Goal: Information Seeking & Learning: Learn about a topic

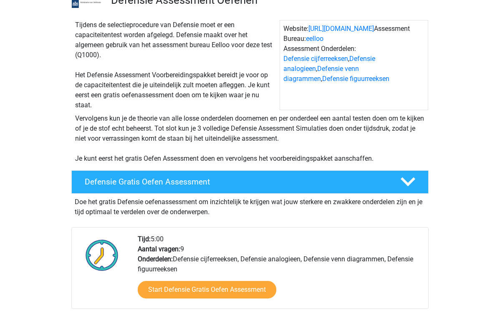
scroll to position [70, 0]
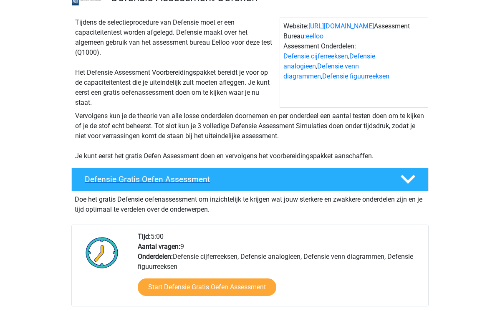
click at [259, 183] on h4 "Defensie Gratis Oefen Assessment" at bounding box center [236, 179] width 302 height 10
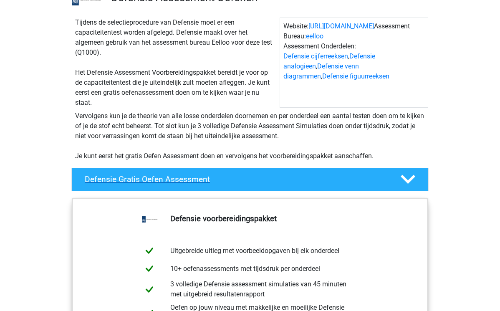
click at [259, 183] on h4 "Defensie Gratis Oefen Assessment" at bounding box center [236, 179] width 302 height 10
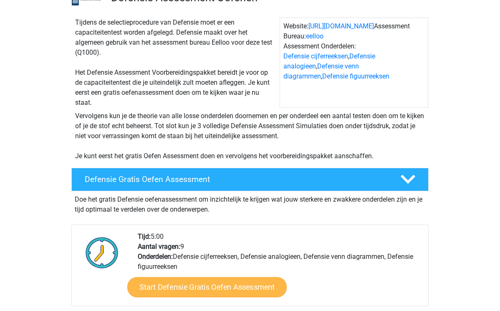
click at [226, 292] on link "Start Defensie Gratis Oefen Assessment" at bounding box center [206, 287] width 159 height 20
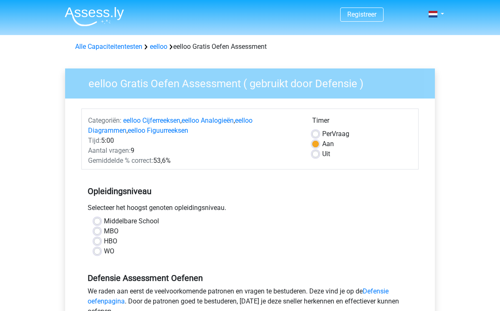
click at [104, 233] on label "MBO" at bounding box center [111, 231] width 15 height 10
click at [98, 233] on input "MBO" at bounding box center [97, 230] width 7 height 8
radio input "true"
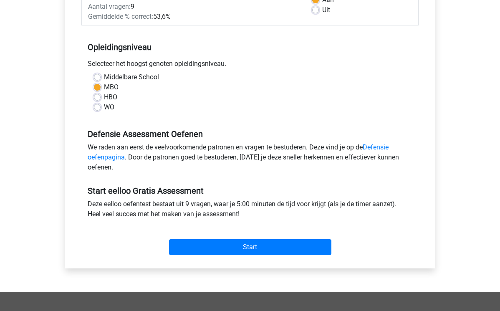
scroll to position [152, 0]
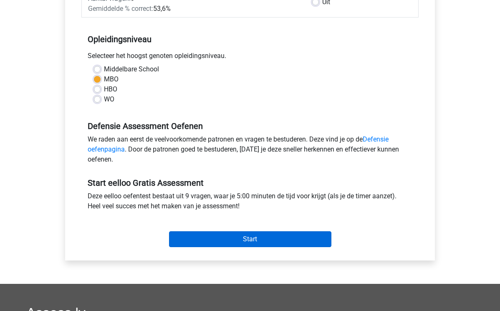
click at [308, 240] on input "Start" at bounding box center [250, 239] width 162 height 16
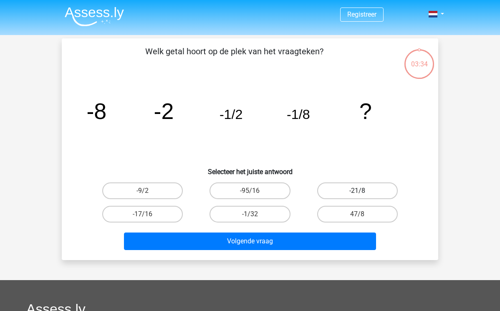
click at [365, 189] on label "-21/8" at bounding box center [357, 190] width 81 height 17
click at [362, 191] on input "-21/8" at bounding box center [359, 193] width 5 height 5
radio input "true"
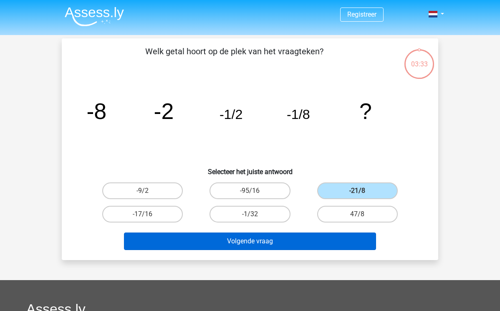
click at [313, 245] on button "Volgende vraag" at bounding box center [250, 241] width 252 height 18
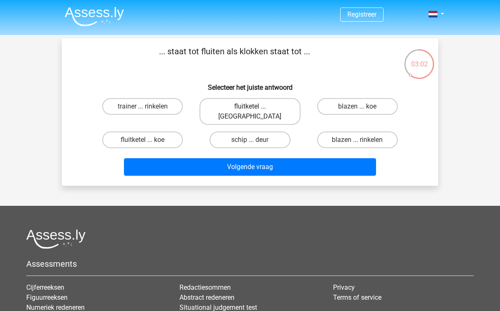
click at [248, 106] on label "fluitketel ... luiden" at bounding box center [249, 111] width 101 height 27
click at [250, 106] on input "fluitketel ... luiden" at bounding box center [252, 108] width 5 height 5
radio input "true"
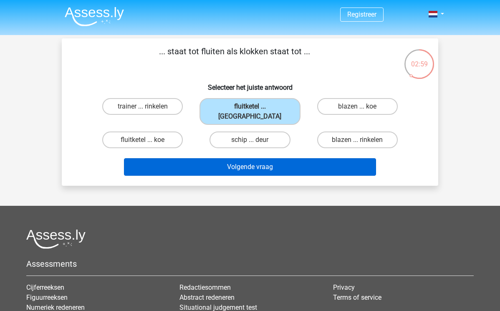
click at [274, 158] on button "Volgende vraag" at bounding box center [250, 167] width 252 height 18
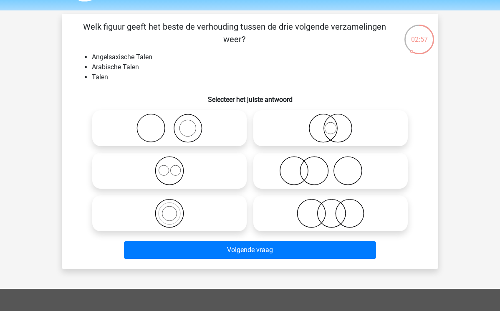
scroll to position [26, 0]
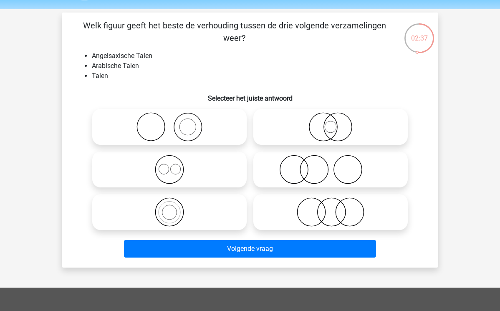
click at [176, 170] on icon at bounding box center [170, 169] width 148 height 29
click at [175, 165] on input "radio" at bounding box center [171, 162] width 5 height 5
radio input "true"
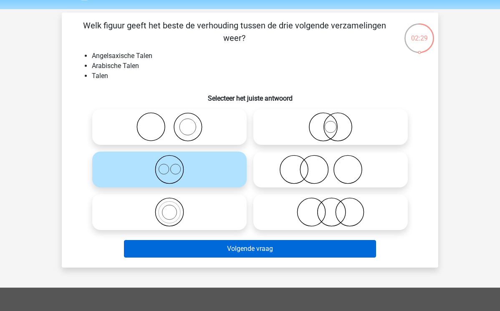
click at [261, 247] on button "Volgende vraag" at bounding box center [250, 249] width 252 height 18
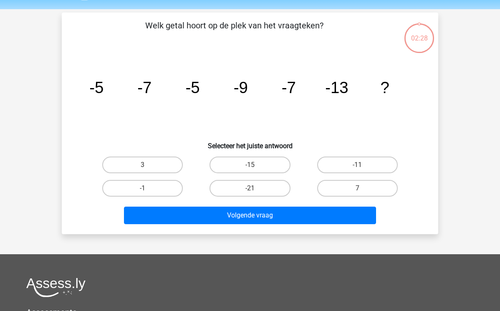
scroll to position [38, 0]
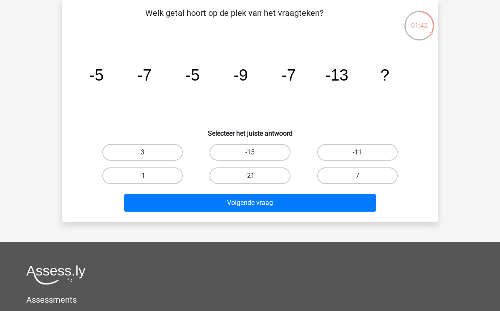
click at [356, 155] on label "-11" at bounding box center [357, 152] width 81 height 17
click at [357, 155] on input "-11" at bounding box center [359, 154] width 5 height 5
radio input "true"
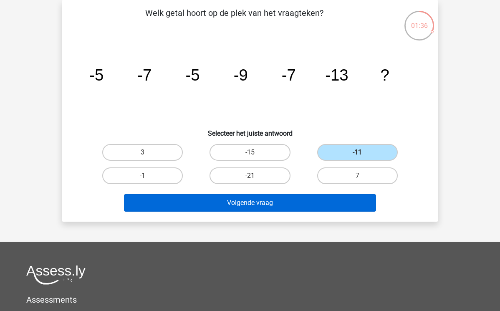
click at [330, 204] on button "Volgende vraag" at bounding box center [250, 203] width 252 height 18
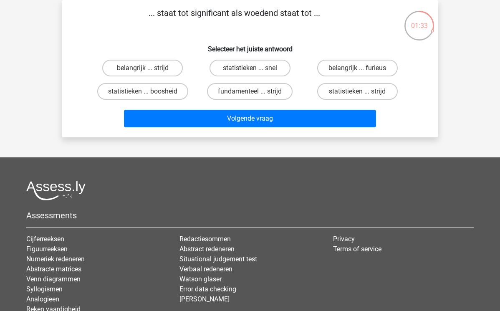
click at [333, 35] on div "... staat tot significant als woedend staat tot ... Selecteer het juiste antwoo…" at bounding box center [250, 69] width 370 height 124
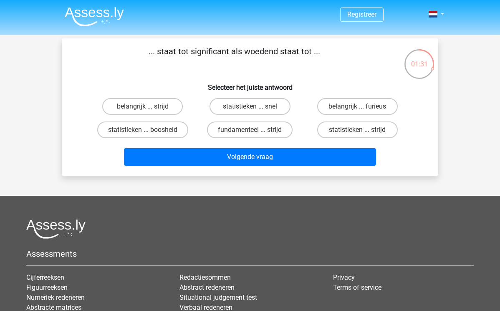
scroll to position [0, 0]
click at [342, 106] on label "belangrijk ... furieus" at bounding box center [357, 106] width 81 height 17
click at [357, 106] on input "belangrijk ... furieus" at bounding box center [359, 108] width 5 height 5
radio input "true"
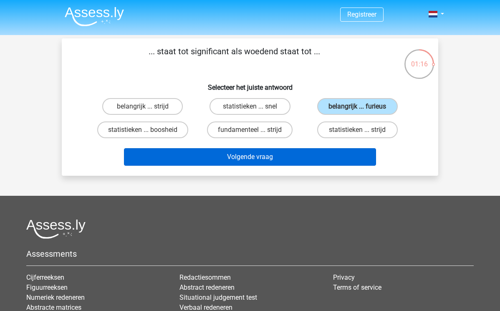
click at [312, 156] on button "Volgende vraag" at bounding box center [250, 157] width 252 height 18
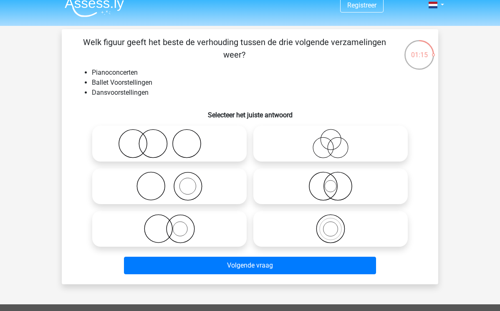
scroll to position [8, 0]
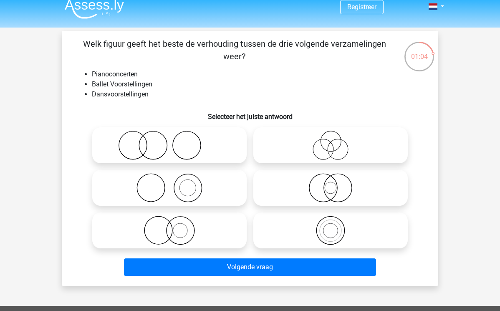
click at [165, 145] on icon at bounding box center [170, 145] width 148 height 29
click at [169, 141] on input "radio" at bounding box center [171, 138] width 5 height 5
radio input "true"
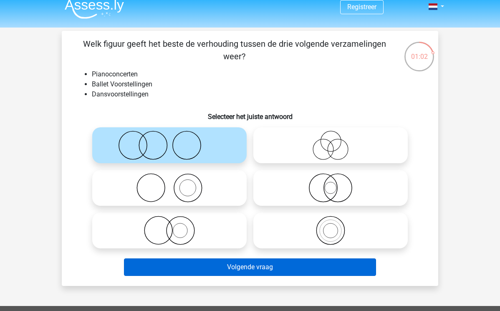
click at [269, 267] on button "Volgende vraag" at bounding box center [250, 267] width 252 height 18
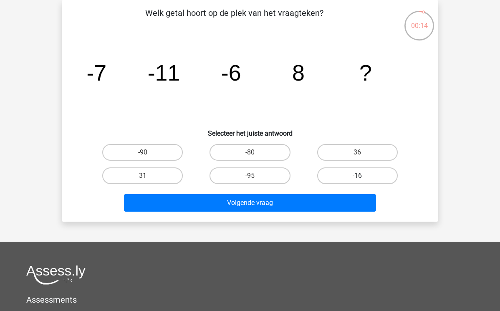
click at [362, 175] on label "-16" at bounding box center [357, 175] width 81 height 17
click at [362, 176] on input "-16" at bounding box center [359, 178] width 5 height 5
radio input "true"
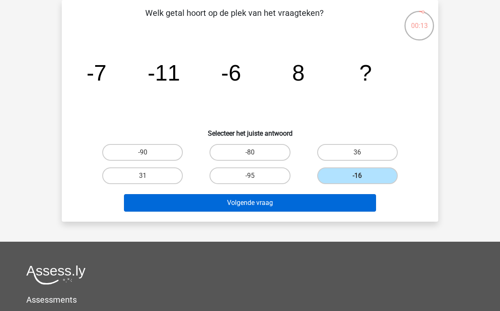
click at [338, 209] on button "Volgende vraag" at bounding box center [250, 203] width 252 height 18
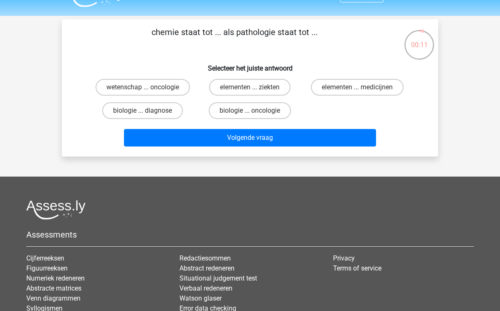
scroll to position [18, 0]
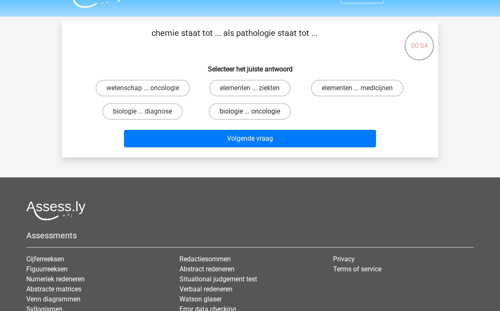
click at [242, 113] on label "biologie ... oncologie" at bounding box center [250, 111] width 82 height 17
click at [250, 113] on input "biologie ... oncologie" at bounding box center [252, 113] width 5 height 5
radio input "true"
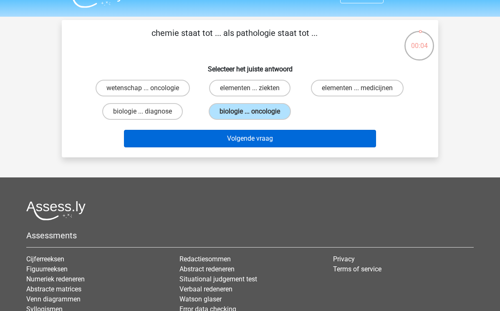
click at [253, 141] on button "Volgende vraag" at bounding box center [250, 139] width 252 height 18
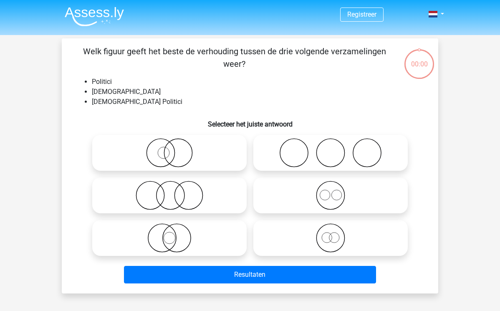
scroll to position [38, 0]
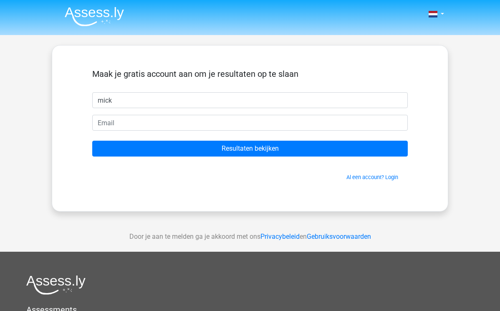
type input "mick"
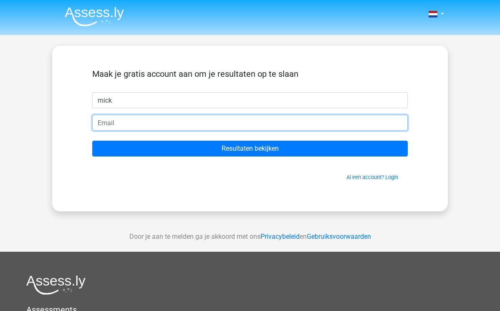
click at [180, 126] on input "email" at bounding box center [249, 123] width 315 height 16
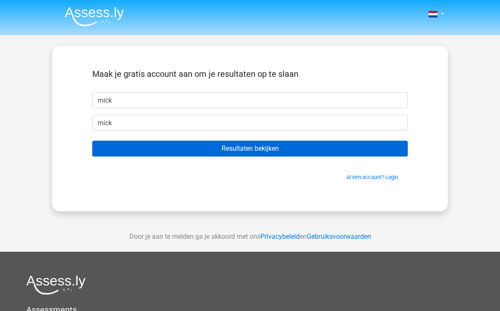
click at [262, 148] on input "Resultaten bekijken" at bounding box center [249, 149] width 315 height 16
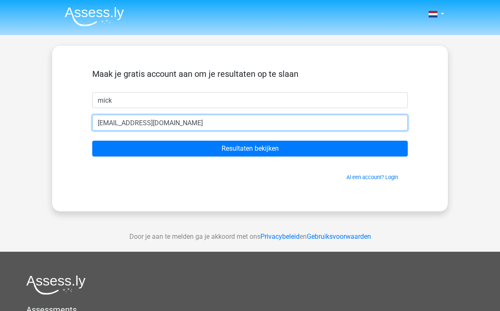
click at [113, 126] on input "mickstrieker@outlook.com" at bounding box center [249, 123] width 315 height 16
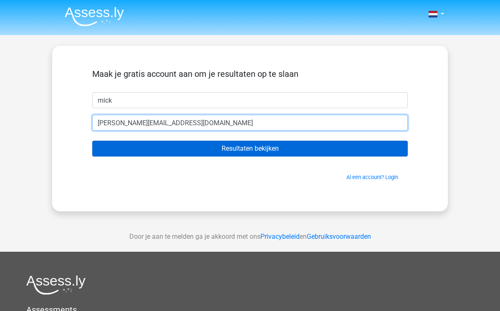
type input "mick-strieker@outlook.com"
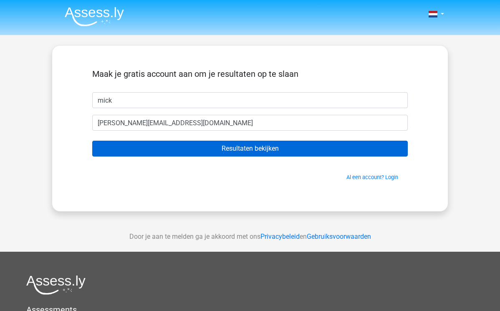
click at [193, 147] on input "Resultaten bekijken" at bounding box center [249, 149] width 315 height 16
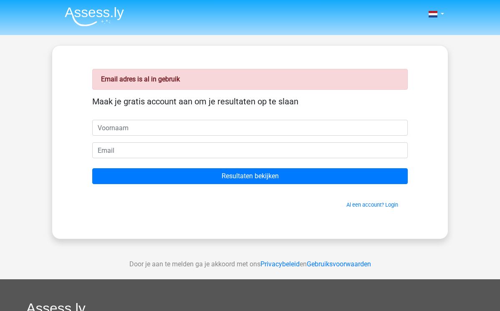
click at [210, 126] on input "text" at bounding box center [249, 128] width 315 height 16
type input "mick"
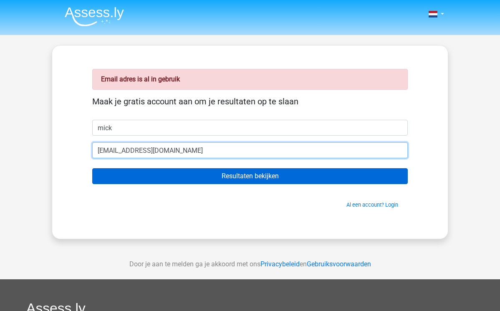
type input "[EMAIL_ADDRESS][DOMAIN_NAME]"
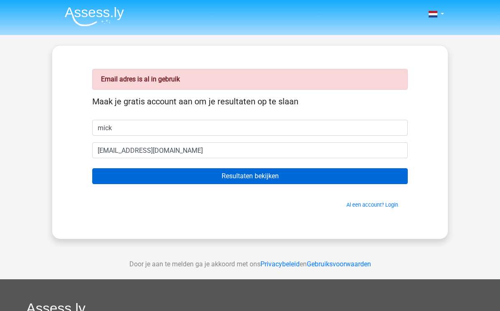
click at [249, 179] on input "Resultaten bekijken" at bounding box center [249, 176] width 315 height 16
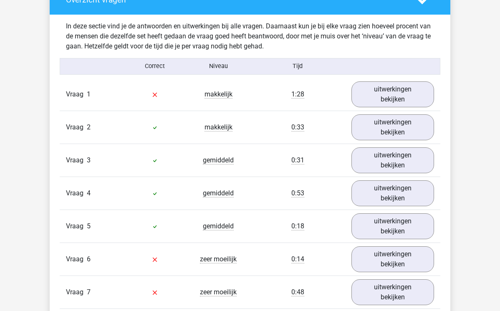
scroll to position [866, 0]
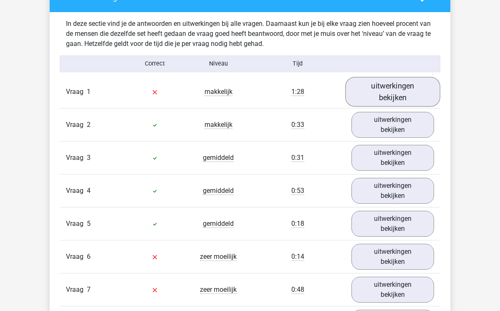
click at [388, 91] on link "uitwerkingen bekijken" at bounding box center [392, 92] width 95 height 30
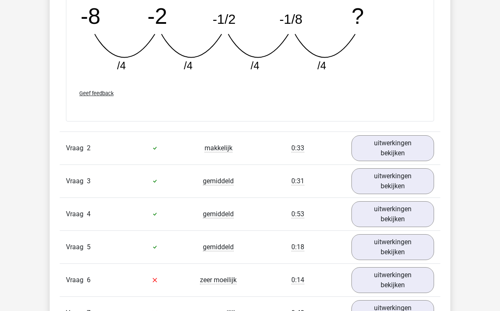
scroll to position [1208, 0]
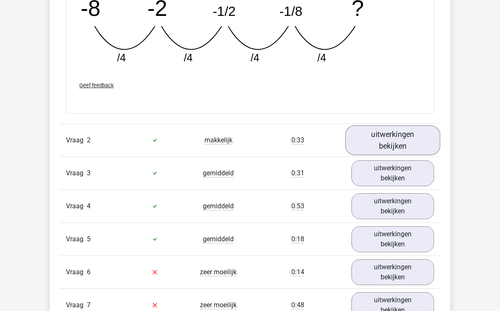
click at [385, 140] on link "uitwerkingen bekijken" at bounding box center [392, 140] width 95 height 30
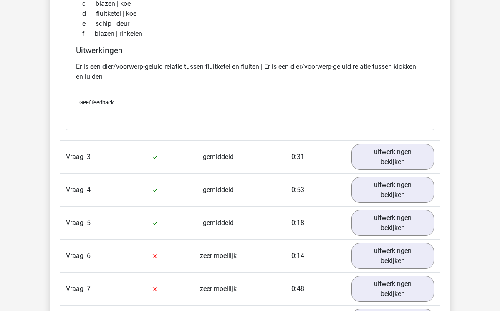
scroll to position [1427, 0]
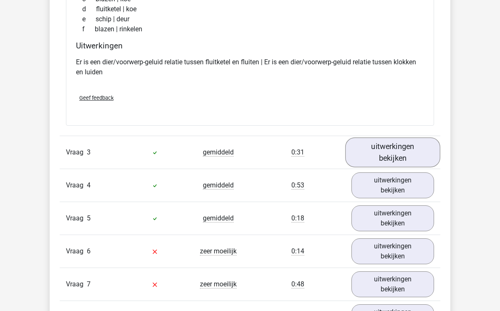
click at [400, 149] on link "uitwerkingen bekijken" at bounding box center [392, 152] width 95 height 30
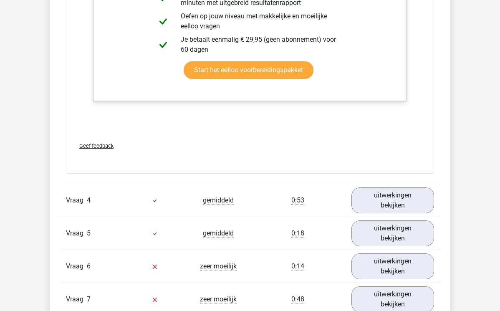
scroll to position [1990, 0]
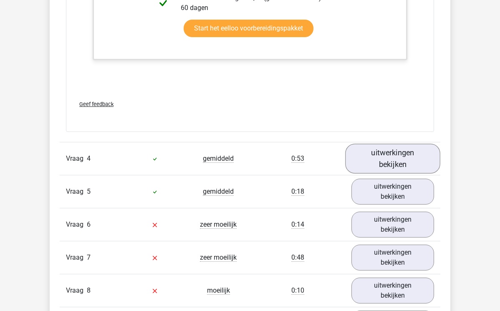
click at [386, 153] on link "uitwerkingen bekijken" at bounding box center [392, 158] width 95 height 30
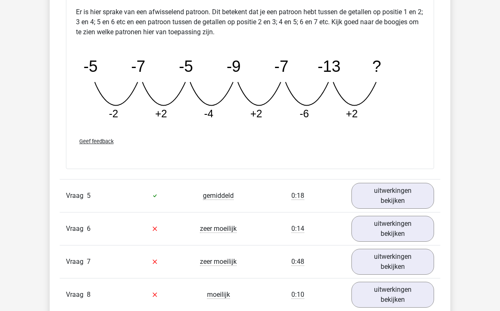
scroll to position [2368, 0]
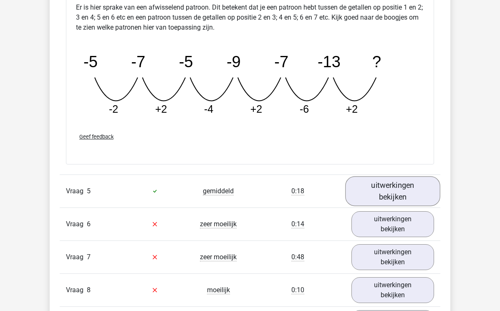
click at [382, 192] on link "uitwerkingen bekijken" at bounding box center [392, 191] width 95 height 30
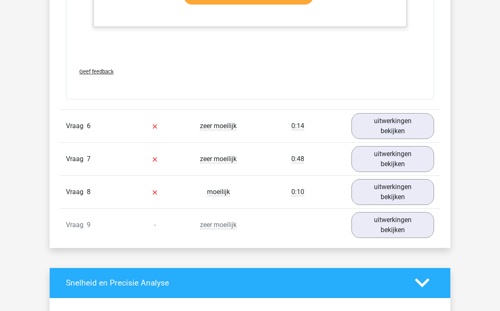
scroll to position [2903, 0]
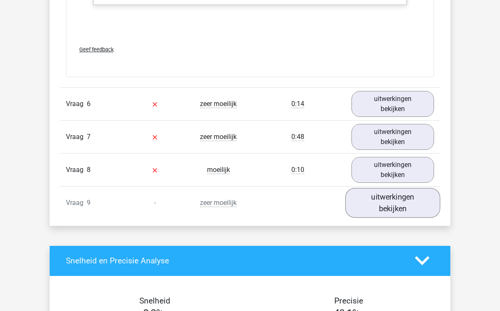
click at [391, 204] on link "uitwerkingen bekijken" at bounding box center [392, 203] width 95 height 30
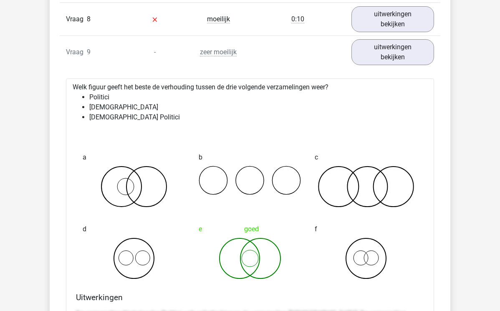
scroll to position [3079, 0]
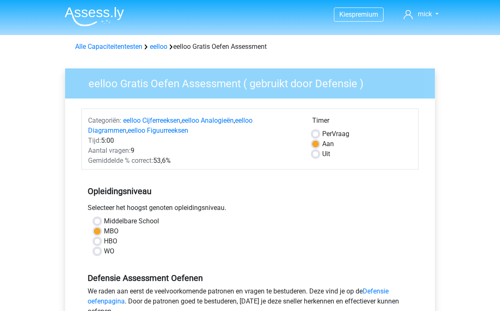
scroll to position [152, 0]
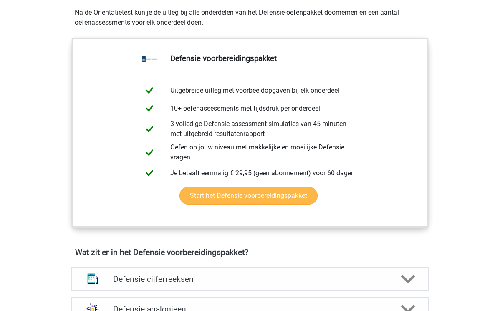
scroll to position [372, 0]
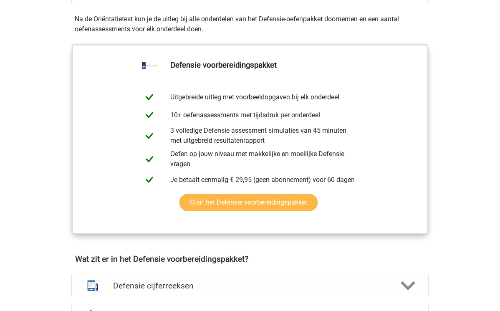
click at [282, 206] on link "Start het Defensie voorbereidingspakket" at bounding box center [248, 203] width 138 height 18
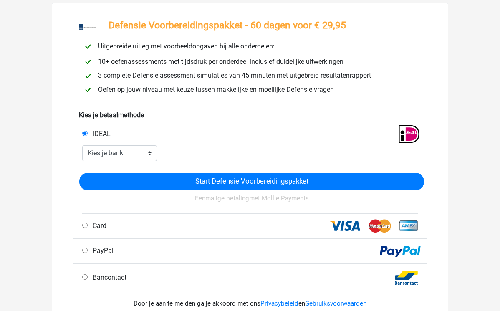
scroll to position [26, 0]
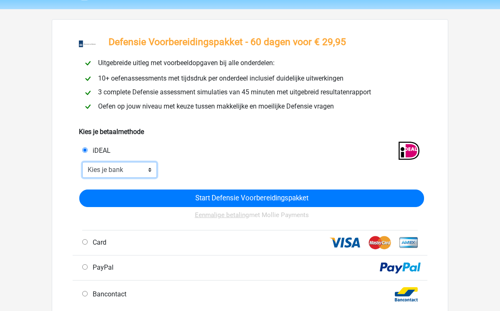
select select "ideal_INGBNL2A"
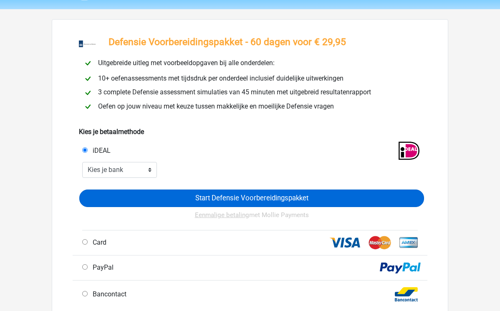
click at [171, 199] on input "Start Defensie Voorbereidingspakket" at bounding box center [251, 198] width 345 height 18
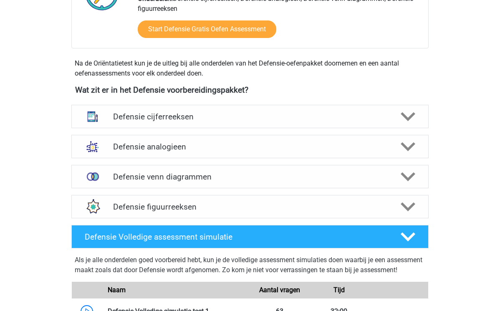
scroll to position [560, 0]
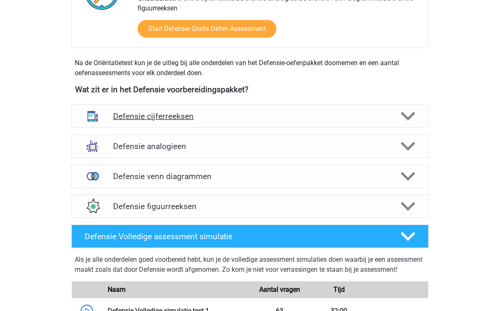
click at [220, 110] on div "Defensie cijferreeksen" at bounding box center [249, 115] width 357 height 23
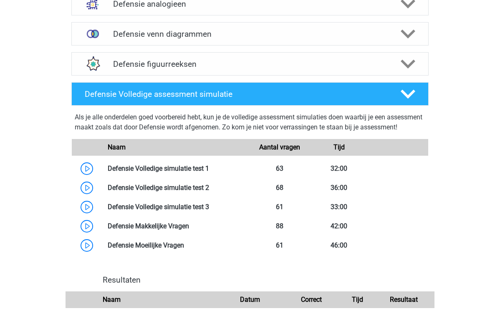
scroll to position [1183, 0]
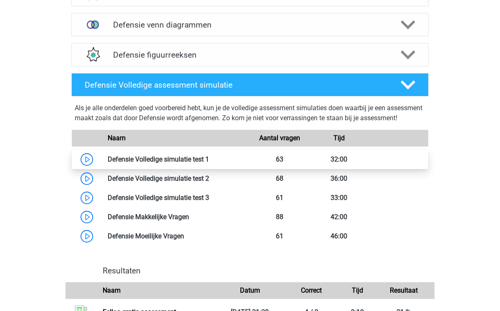
click at [209, 163] on link at bounding box center [209, 159] width 0 height 8
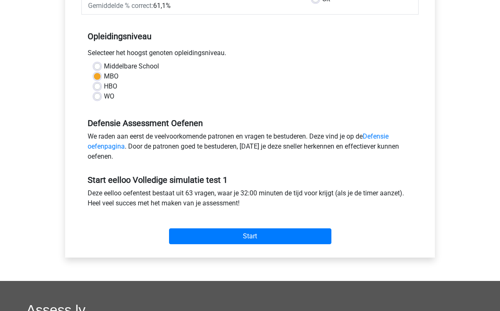
scroll to position [161, 0]
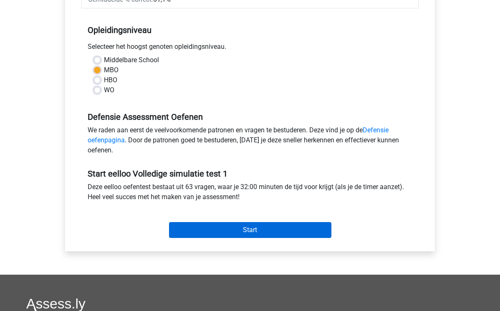
click at [225, 228] on input "Start" at bounding box center [250, 230] width 162 height 16
click at [237, 229] on input "Start" at bounding box center [250, 230] width 162 height 16
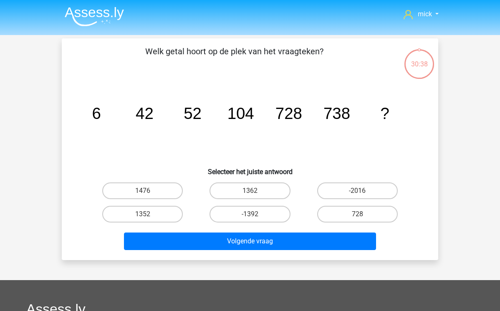
click at [187, 119] on tspan "52" at bounding box center [193, 113] width 18 height 18
click at [262, 189] on label "1362" at bounding box center [249, 190] width 81 height 17
click at [255, 191] on input "1362" at bounding box center [252, 193] width 5 height 5
radio input "true"
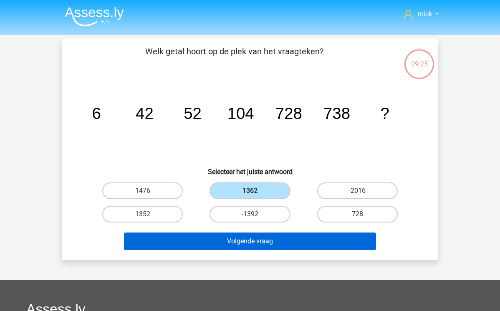
click at [303, 241] on button "Volgende vraag" at bounding box center [250, 241] width 252 height 18
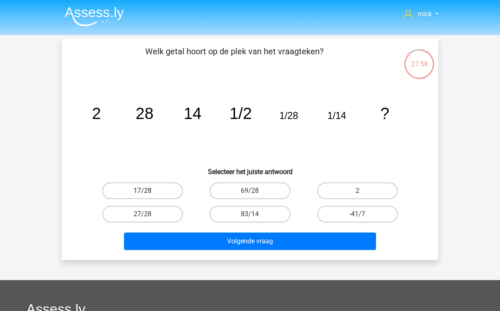
click at [171, 190] on label "17/28" at bounding box center [142, 190] width 81 height 17
click at [148, 191] on input "17/28" at bounding box center [145, 193] width 5 height 5
radio input "true"
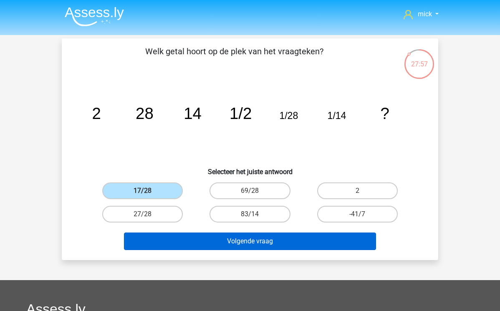
click at [222, 243] on button "Volgende vraag" at bounding box center [250, 241] width 252 height 18
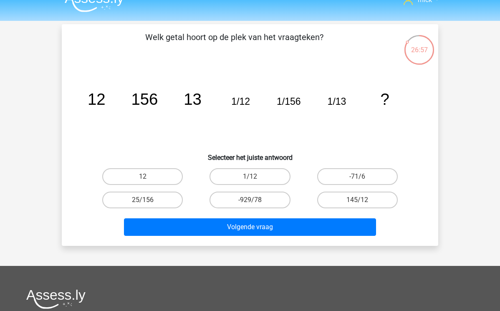
scroll to position [13, 0]
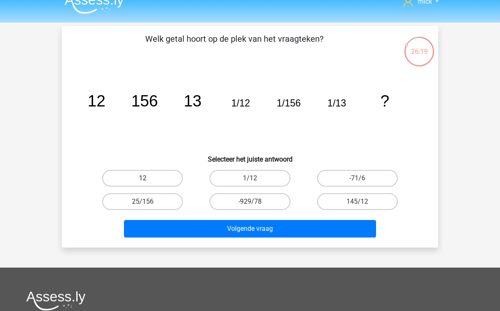
click at [164, 179] on label "12" at bounding box center [142, 178] width 81 height 17
click at [148, 179] on input "12" at bounding box center [145, 180] width 5 height 5
radio input "true"
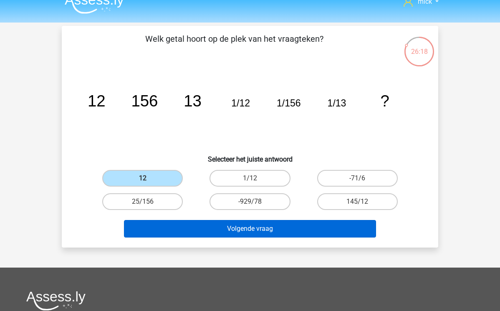
click at [224, 226] on button "Volgende vraag" at bounding box center [250, 229] width 252 height 18
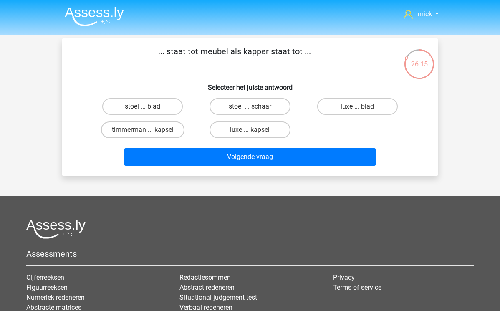
scroll to position [0, 0]
click at [273, 106] on label "stoel ... schaar" at bounding box center [249, 106] width 81 height 17
click at [255, 106] on input "stoel ... schaar" at bounding box center [252, 108] width 5 height 5
radio input "true"
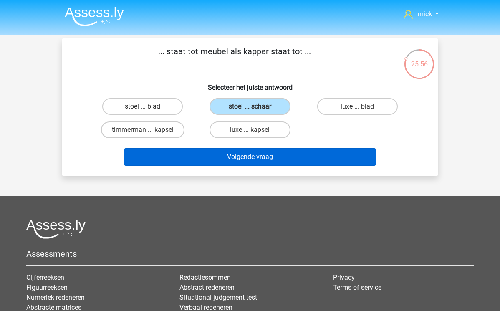
click at [291, 154] on button "Volgende vraag" at bounding box center [250, 157] width 252 height 18
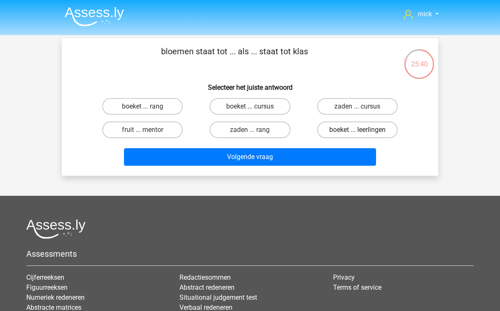
click at [349, 129] on label "boeket ... leerlingen" at bounding box center [357, 129] width 81 height 17
click at [357, 130] on input "boeket ... leerlingen" at bounding box center [359, 132] width 5 height 5
radio input "true"
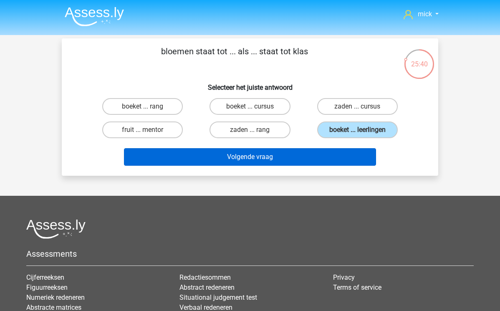
click at [340, 161] on button "Volgende vraag" at bounding box center [250, 157] width 252 height 18
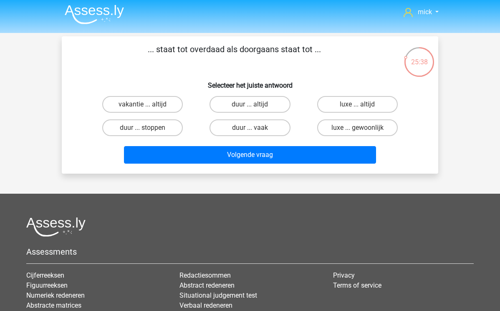
scroll to position [2, 0]
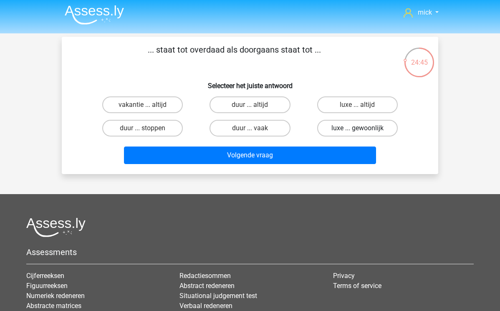
click at [340, 125] on label "luxe ... gewoonlijk" at bounding box center [357, 128] width 81 height 17
click at [357, 128] on input "luxe ... gewoonlijk" at bounding box center [359, 130] width 5 height 5
radio input "true"
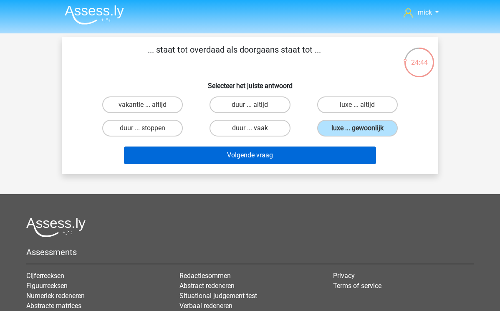
click at [332, 152] on button "Volgende vraag" at bounding box center [250, 155] width 252 height 18
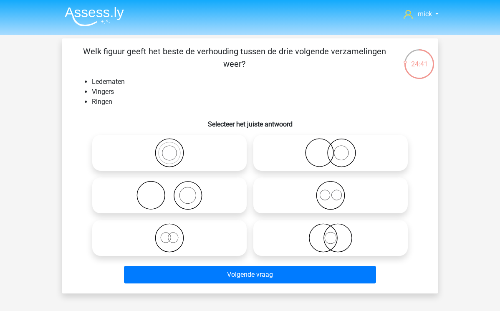
scroll to position [0, 0]
click at [192, 192] on icon at bounding box center [170, 195] width 148 height 29
click at [175, 191] on input "radio" at bounding box center [171, 188] width 5 height 5
radio input "true"
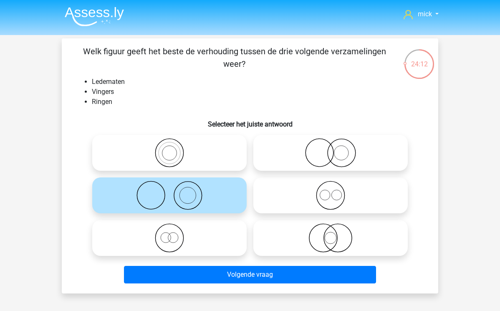
click at [324, 237] on circle at bounding box center [338, 238] width 28 height 28
click at [330, 234] on input "radio" at bounding box center [332, 230] width 5 height 5
radio input "true"
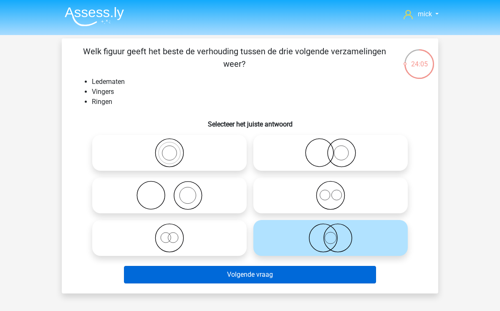
click at [329, 269] on button "Volgende vraag" at bounding box center [250, 275] width 252 height 18
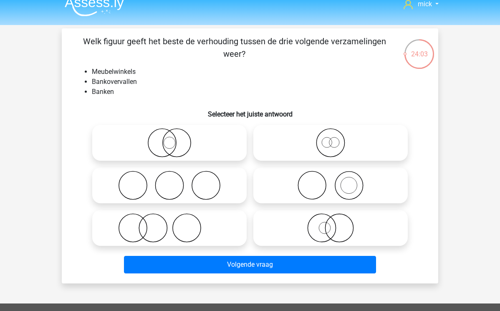
scroll to position [8, 0]
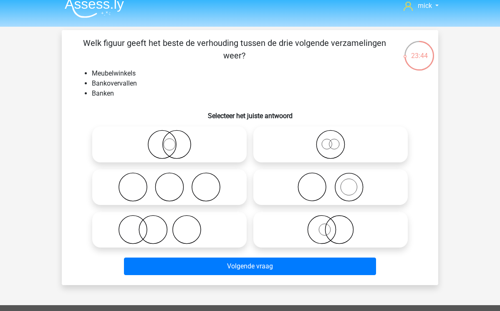
click at [329, 188] on icon at bounding box center [331, 186] width 148 height 29
click at [330, 183] on input "radio" at bounding box center [332, 179] width 5 height 5
radio input "true"
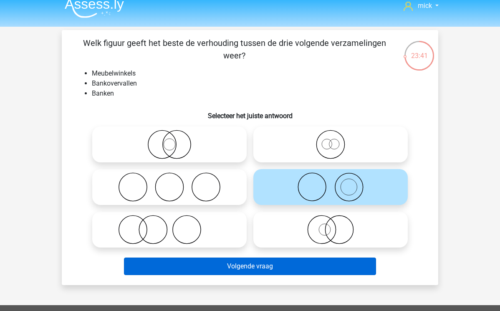
click at [284, 267] on button "Volgende vraag" at bounding box center [250, 266] width 252 height 18
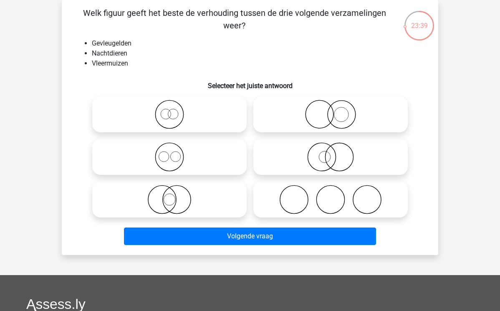
scroll to position [39, 0]
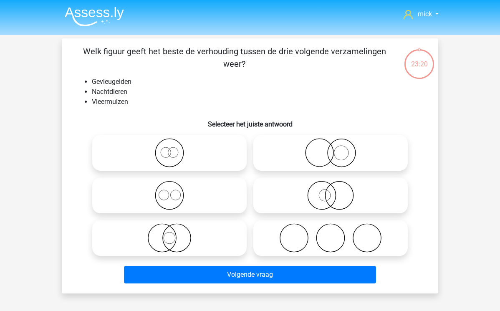
click at [335, 153] on icon at bounding box center [331, 152] width 148 height 29
click at [335, 148] on input "radio" at bounding box center [332, 145] width 5 height 5
radio input "true"
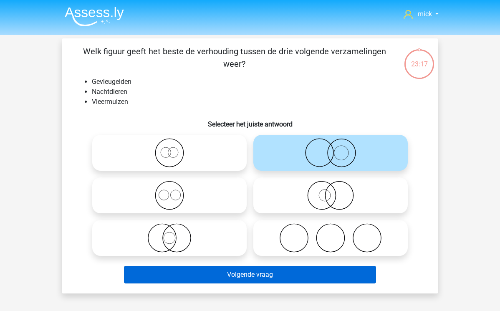
click at [329, 275] on button "Volgende vraag" at bounding box center [250, 275] width 252 height 18
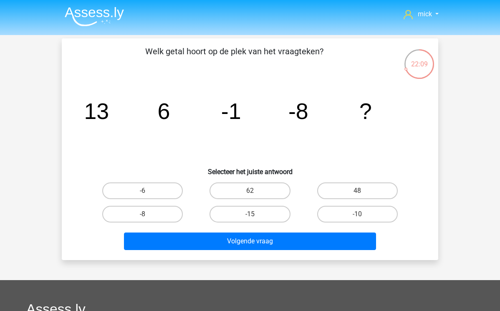
click at [254, 218] on input "-15" at bounding box center [252, 216] width 5 height 5
radio input "true"
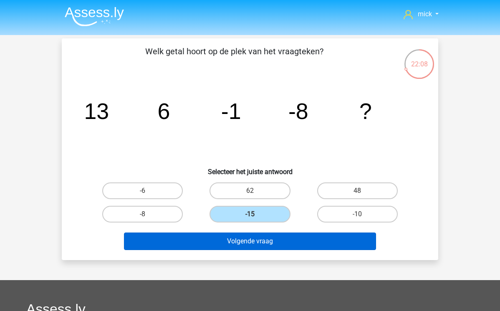
click at [267, 235] on button "Volgende vraag" at bounding box center [250, 241] width 252 height 18
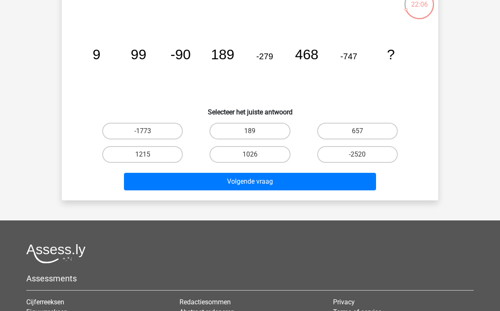
scroll to position [60, 0]
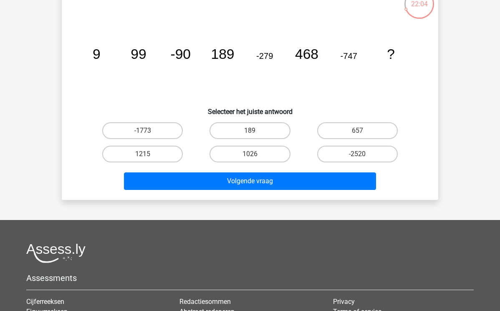
click at [267, 71] on icon "image/svg+xml 9 99 -90 189 -279 468 -747 ?" at bounding box center [250, 59] width 336 height 84
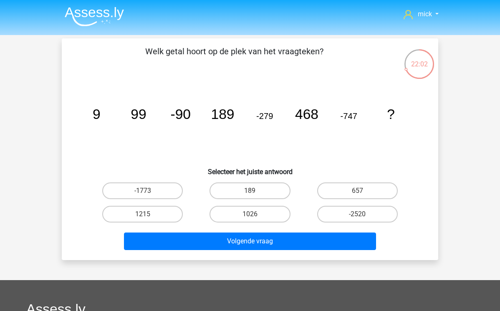
scroll to position [0, 0]
click at [263, 216] on label "1026" at bounding box center [249, 214] width 81 height 17
click at [255, 216] on input "1026" at bounding box center [252, 216] width 5 height 5
radio input "true"
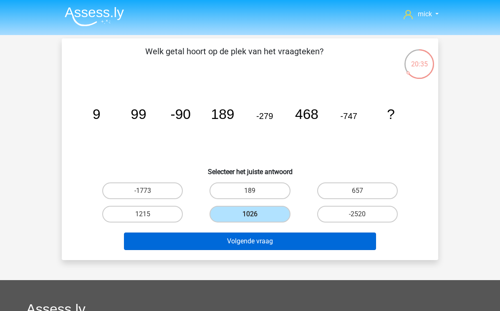
click at [276, 246] on button "Volgende vraag" at bounding box center [250, 241] width 252 height 18
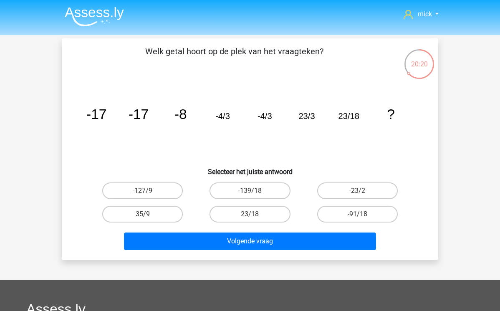
click at [264, 223] on div "23/18" at bounding box center [249, 213] width 107 height 23
click at [264, 218] on label "23/18" at bounding box center [249, 214] width 81 height 17
click at [255, 218] on input "23/18" at bounding box center [252, 216] width 5 height 5
radio input "true"
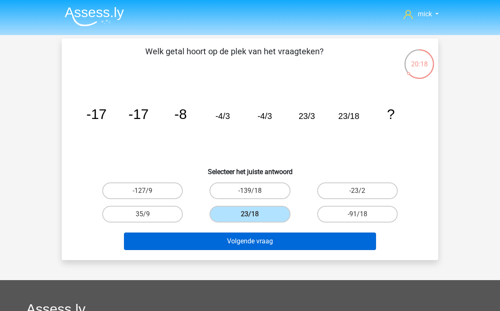
click at [272, 239] on button "Volgende vraag" at bounding box center [250, 241] width 252 height 18
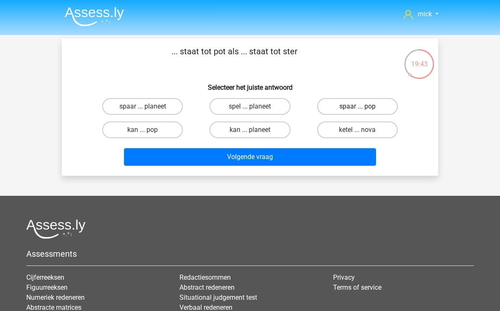
click at [363, 108] on label "spaar ... pop" at bounding box center [357, 106] width 81 height 17
click at [362, 108] on input "spaar ... pop" at bounding box center [359, 108] width 5 height 5
radio input "true"
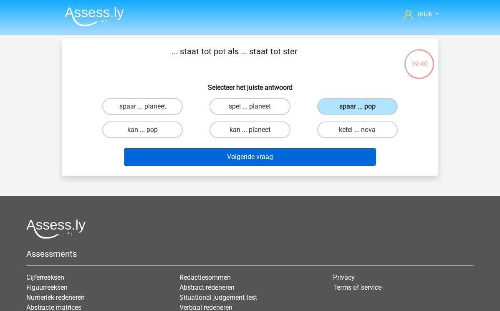
click at [327, 153] on button "Volgende vraag" at bounding box center [250, 157] width 252 height 18
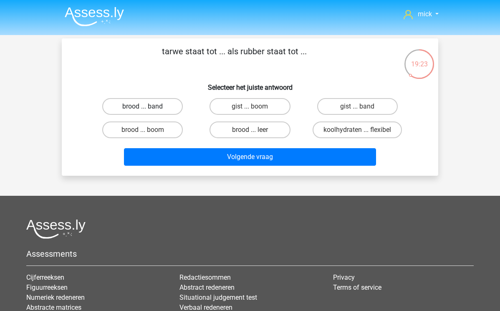
click at [172, 106] on label "brood ... band" at bounding box center [142, 106] width 81 height 17
click at [148, 106] on input "brood ... band" at bounding box center [145, 108] width 5 height 5
radio input "true"
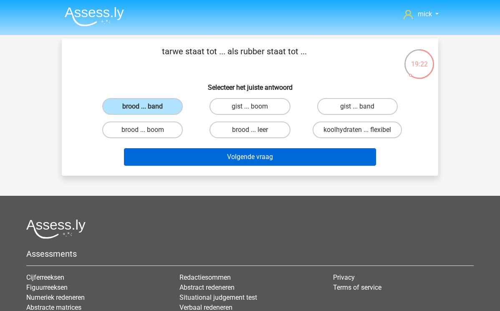
click at [221, 161] on button "Volgende vraag" at bounding box center [250, 157] width 252 height 18
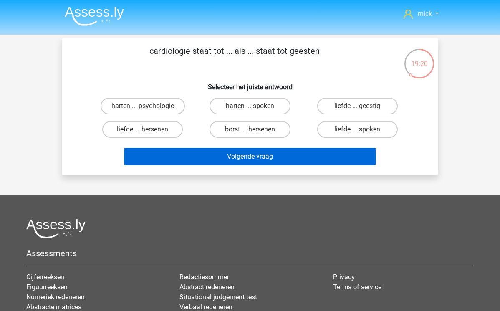
scroll to position [0, 0]
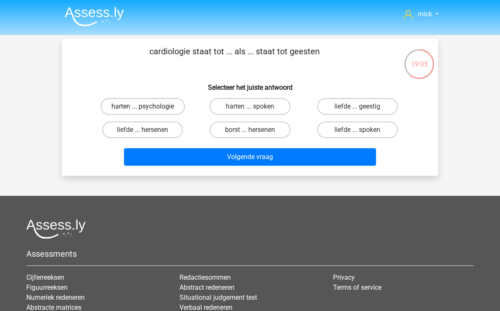
click at [174, 106] on label "harten ... psychologie" at bounding box center [143, 106] width 84 height 17
click at [148, 106] on input "harten ... psychologie" at bounding box center [145, 108] width 5 height 5
radio input "true"
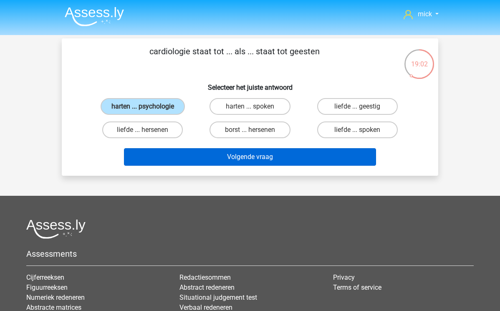
click at [220, 154] on button "Volgende vraag" at bounding box center [250, 157] width 252 height 18
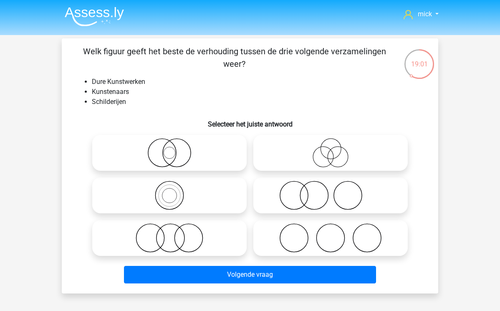
scroll to position [-1, 0]
click at [158, 147] on icon at bounding box center [170, 152] width 148 height 29
click at [169, 147] on input "radio" at bounding box center [171, 145] width 5 height 5
radio input "true"
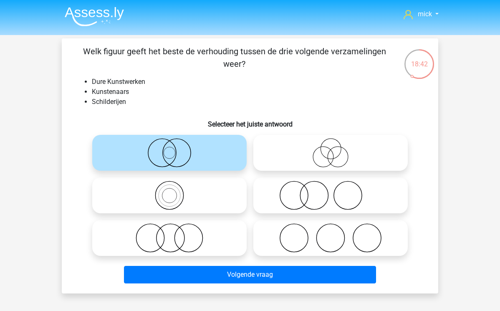
click at [168, 156] on icon at bounding box center [170, 152] width 148 height 29
click at [169, 148] on input "radio" at bounding box center [171, 145] width 5 height 5
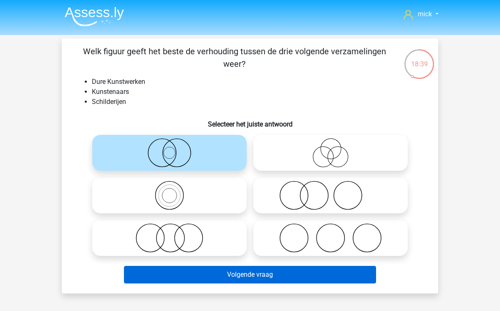
click at [263, 274] on button "Volgende vraag" at bounding box center [250, 275] width 252 height 18
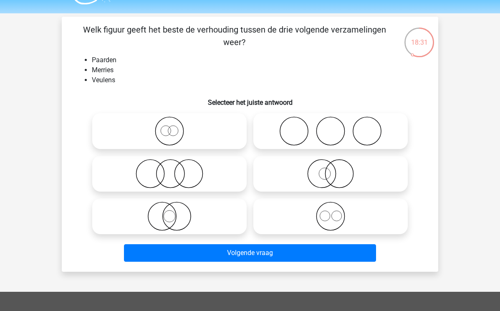
scroll to position [23, 0]
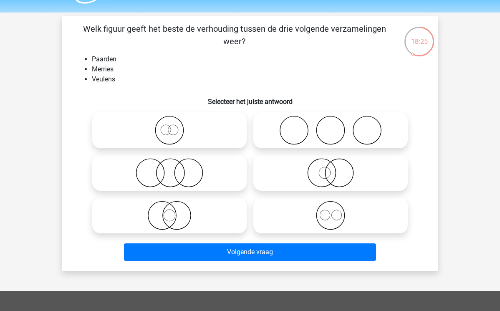
click at [327, 213] on icon at bounding box center [331, 215] width 148 height 29
click at [330, 211] on input "radio" at bounding box center [332, 208] width 5 height 5
radio input "true"
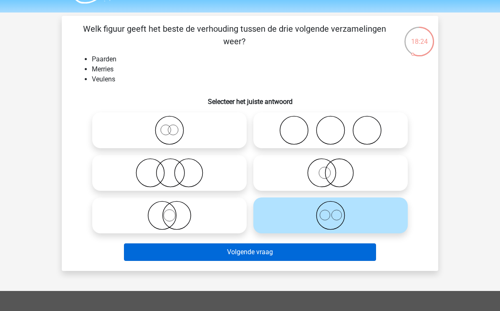
click at [321, 249] on button "Volgende vraag" at bounding box center [250, 252] width 252 height 18
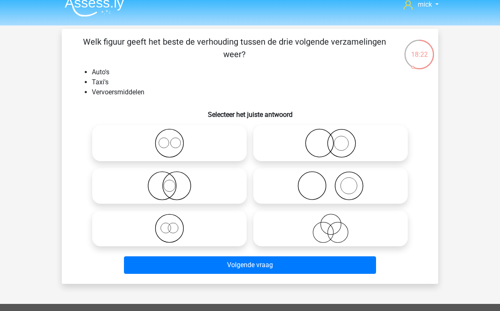
scroll to position [0, 0]
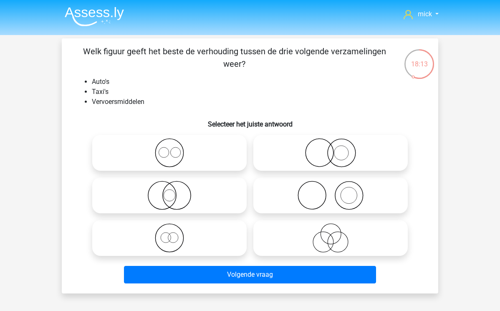
click at [334, 239] on icon at bounding box center [331, 237] width 148 height 29
click at [334, 234] on input "radio" at bounding box center [332, 230] width 5 height 5
radio input "true"
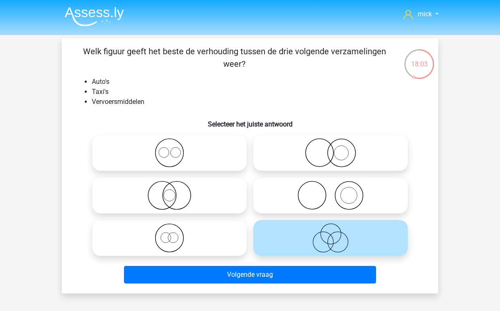
click at [167, 151] on icon at bounding box center [170, 152] width 148 height 29
click at [169, 148] on input "radio" at bounding box center [171, 145] width 5 height 5
radio input "true"
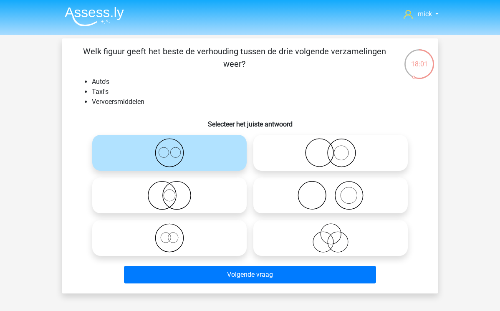
click at [168, 152] on icon at bounding box center [170, 152] width 148 height 29
click at [169, 148] on input "radio" at bounding box center [171, 145] width 5 height 5
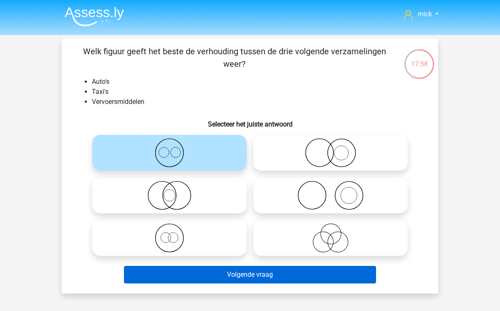
click at [270, 279] on button "Volgende vraag" at bounding box center [250, 275] width 252 height 18
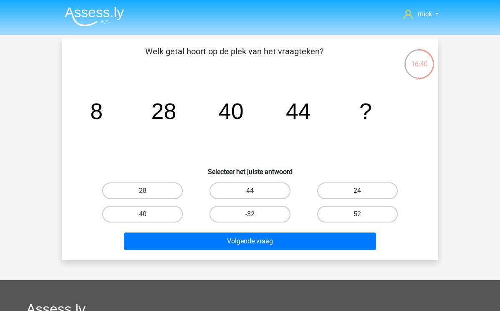
click at [357, 188] on label "24" at bounding box center [357, 190] width 81 height 17
click at [357, 191] on input "24" at bounding box center [359, 193] width 5 height 5
radio input "true"
click at [354, 210] on label "52" at bounding box center [357, 214] width 81 height 17
click at [357, 214] on input "52" at bounding box center [359, 216] width 5 height 5
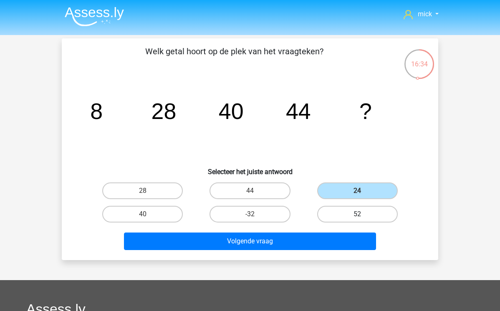
radio input "true"
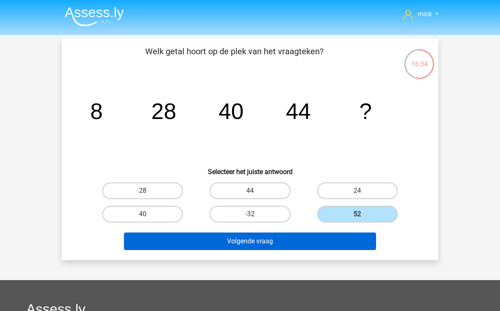
click at [341, 240] on button "Volgende vraag" at bounding box center [250, 241] width 252 height 18
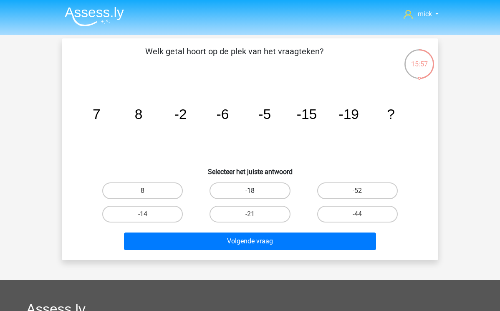
click at [256, 191] on label "-18" at bounding box center [249, 190] width 81 height 17
click at [255, 191] on input "-18" at bounding box center [252, 193] width 5 height 5
radio input "true"
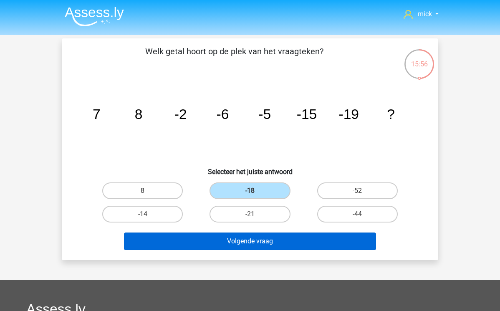
click at [289, 239] on button "Volgende vraag" at bounding box center [250, 241] width 252 height 18
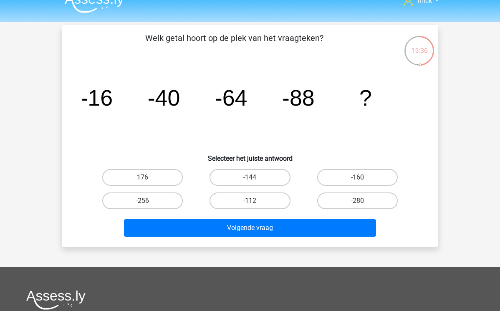
scroll to position [19, 0]
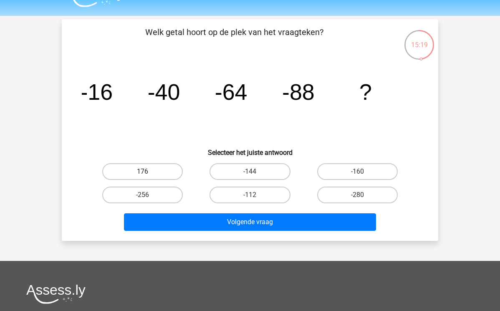
click at [173, 172] on label "176" at bounding box center [142, 171] width 81 height 17
click at [148, 172] on input "176" at bounding box center [145, 173] width 5 height 5
radio input "true"
click at [356, 174] on label "-160" at bounding box center [357, 171] width 81 height 17
click at [357, 174] on input "-160" at bounding box center [359, 173] width 5 height 5
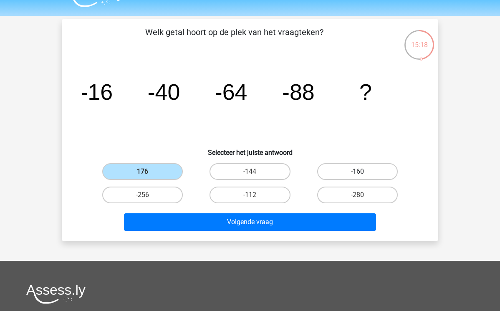
radio input "true"
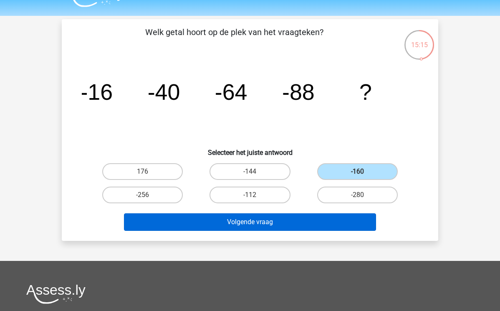
click at [345, 221] on button "Volgende vraag" at bounding box center [250, 222] width 252 height 18
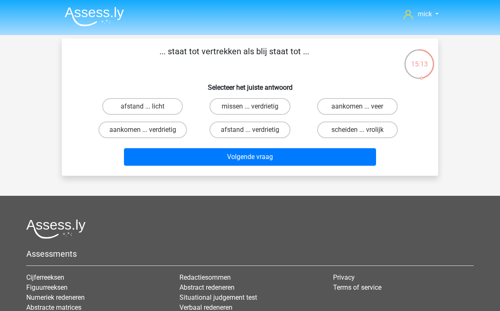
scroll to position [0, 0]
click at [355, 89] on h6 "Selecteer het juiste antwoord" at bounding box center [250, 84] width 350 height 15
click at [371, 129] on label "scheiden ... vrolijk" at bounding box center [357, 129] width 81 height 17
click at [362, 130] on input "scheiden ... vrolijk" at bounding box center [359, 132] width 5 height 5
radio input "true"
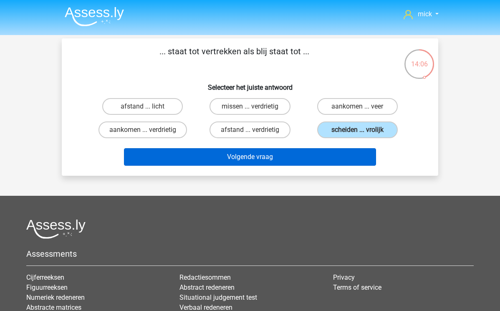
click at [336, 158] on button "Volgende vraag" at bounding box center [250, 157] width 252 height 18
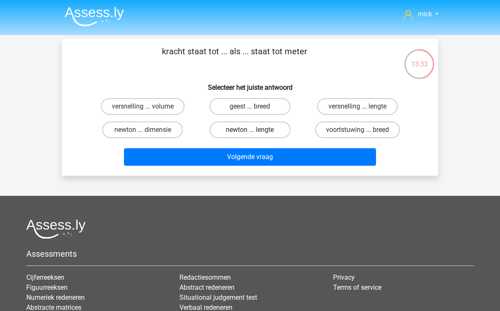
click at [265, 131] on label "newton ... lengte" at bounding box center [249, 129] width 81 height 17
click at [255, 131] on input "newton ... lengte" at bounding box center [252, 132] width 5 height 5
radio input "true"
click at [166, 131] on label "newton ... dimensie" at bounding box center [142, 129] width 81 height 17
click at [148, 131] on input "newton ... dimensie" at bounding box center [145, 132] width 5 height 5
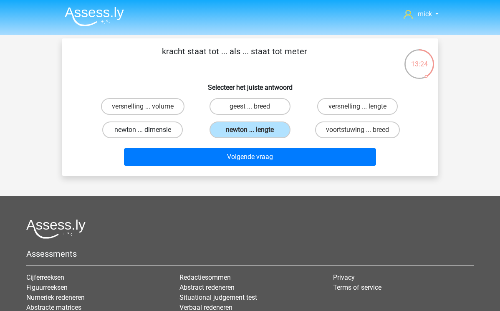
radio input "true"
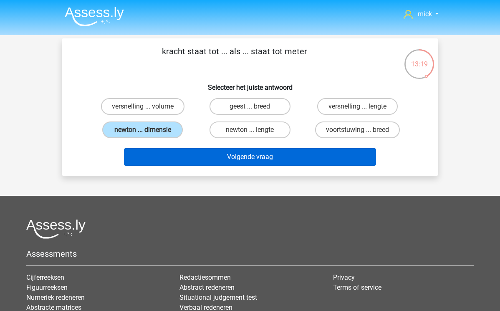
click at [252, 157] on button "Volgende vraag" at bounding box center [250, 157] width 252 height 18
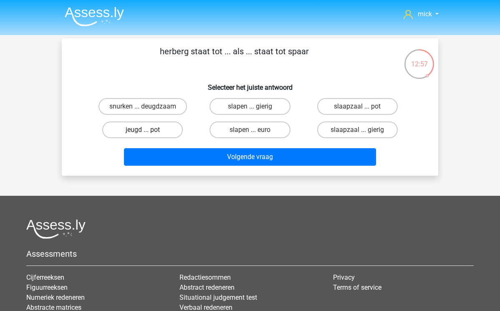
click at [169, 129] on label "jeugd ... pot" at bounding box center [142, 129] width 81 height 17
click at [148, 130] on input "jeugd ... pot" at bounding box center [145, 132] width 5 height 5
radio input "true"
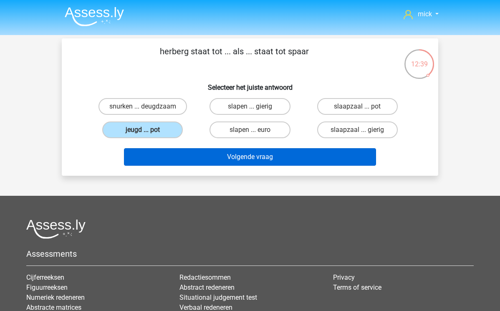
click at [237, 159] on button "Volgende vraag" at bounding box center [250, 157] width 252 height 18
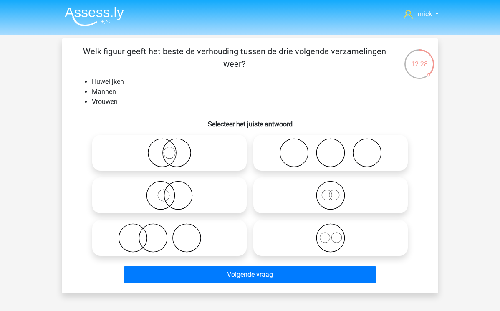
click at [334, 237] on icon at bounding box center [331, 237] width 148 height 29
click at [334, 234] on input "radio" at bounding box center [332, 230] width 5 height 5
radio input "true"
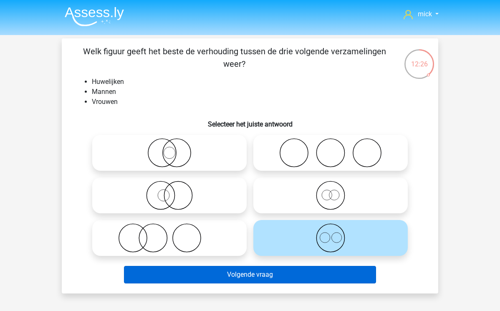
click at [305, 276] on button "Volgende vraag" at bounding box center [250, 275] width 252 height 18
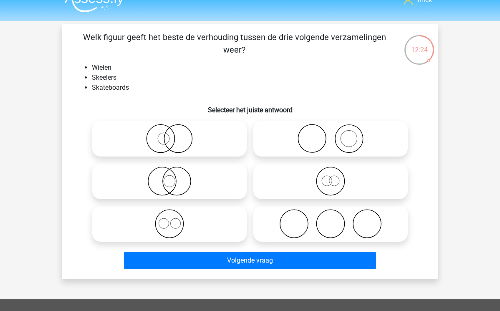
scroll to position [-2, 0]
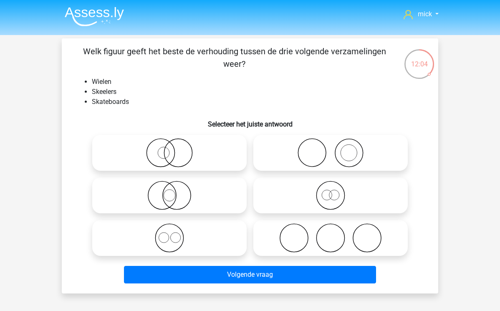
click at [313, 235] on icon at bounding box center [331, 237] width 148 height 29
click at [330, 234] on input "radio" at bounding box center [332, 230] width 5 height 5
radio input "true"
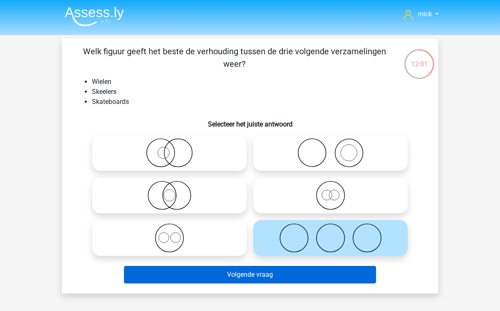
click at [321, 282] on button "Volgende vraag" at bounding box center [250, 275] width 252 height 18
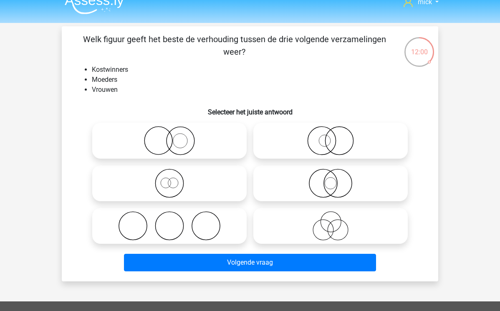
scroll to position [-1, 0]
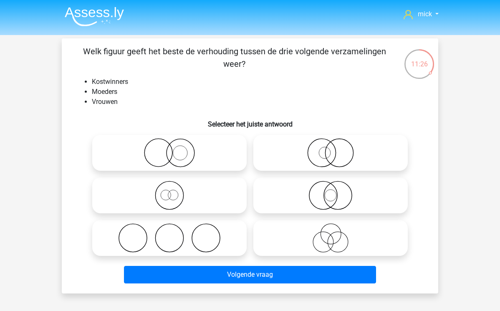
click at [187, 159] on icon at bounding box center [170, 152] width 148 height 29
click at [175, 148] on input "radio" at bounding box center [171, 145] width 5 height 5
radio input "true"
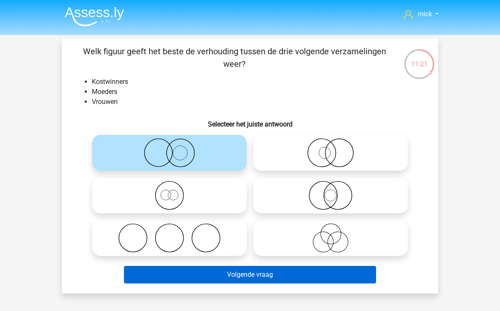
click at [262, 274] on button "Volgende vraag" at bounding box center [250, 275] width 252 height 18
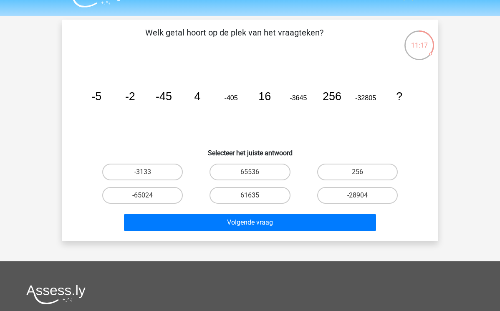
scroll to position [12, 0]
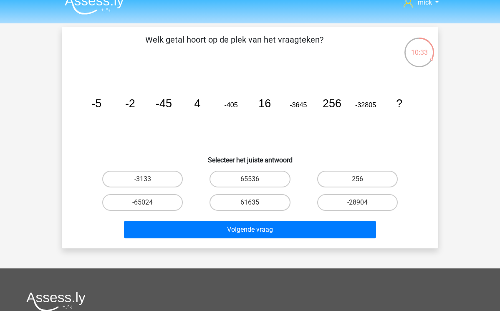
click at [254, 203] on input "61635" at bounding box center [252, 204] width 5 height 5
radio input "true"
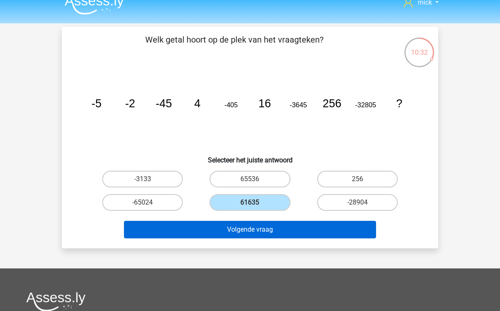
click at [271, 228] on button "Volgende vraag" at bounding box center [250, 230] width 252 height 18
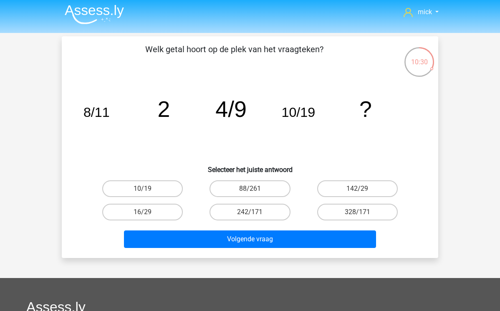
scroll to position [0, 0]
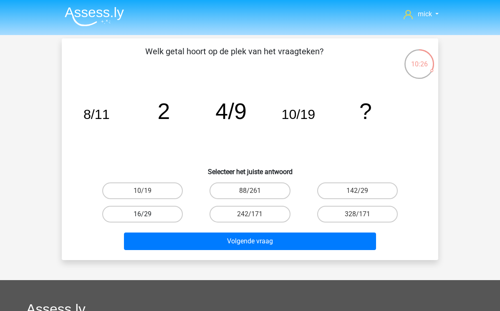
click at [166, 214] on label "16/29" at bounding box center [142, 214] width 81 height 17
click at [148, 214] on input "16/29" at bounding box center [145, 216] width 5 height 5
radio input "true"
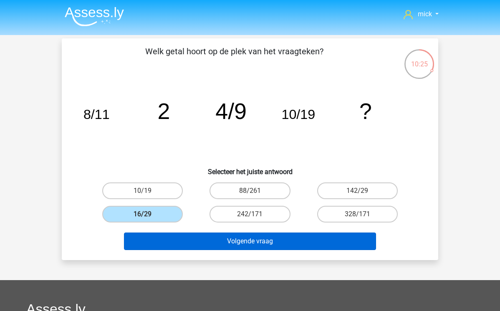
click at [200, 242] on button "Volgende vraag" at bounding box center [250, 241] width 252 height 18
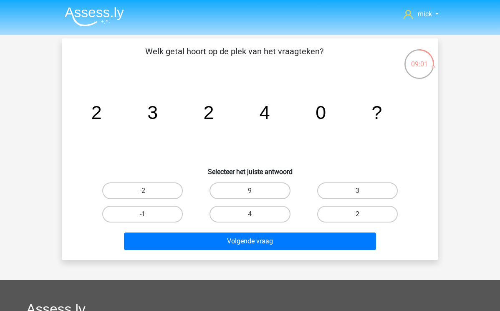
click at [348, 214] on label "2" at bounding box center [357, 214] width 81 height 17
click at [357, 214] on input "2" at bounding box center [359, 216] width 5 height 5
radio input "true"
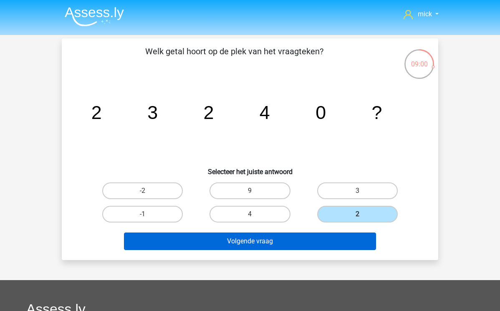
click at [332, 244] on button "Volgende vraag" at bounding box center [250, 241] width 252 height 18
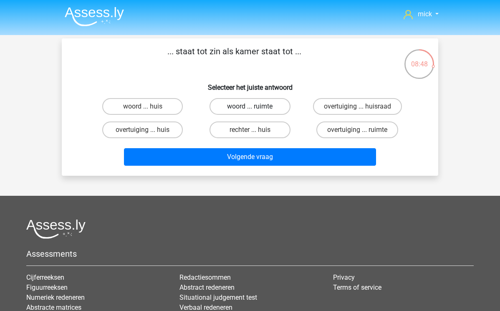
click at [236, 110] on label "woord ... ruimte" at bounding box center [249, 106] width 81 height 17
click at [250, 110] on input "woord ... ruimte" at bounding box center [252, 108] width 5 height 5
radio input "true"
click at [158, 107] on label "woord ... huis" at bounding box center [142, 106] width 81 height 17
click at [148, 107] on input "woord ... huis" at bounding box center [145, 108] width 5 height 5
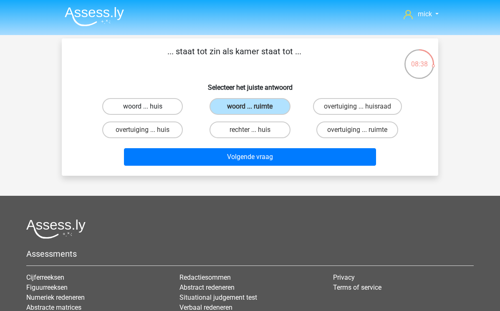
radio input "true"
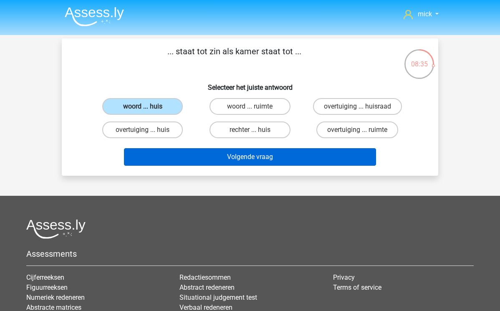
click at [229, 163] on button "Volgende vraag" at bounding box center [250, 157] width 252 height 18
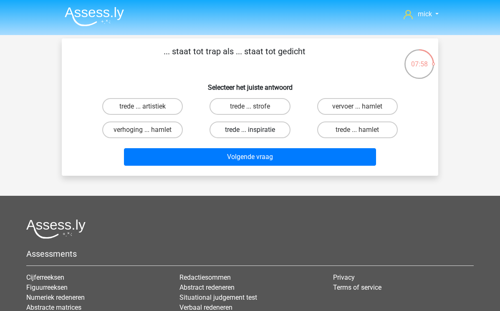
click at [258, 131] on label "trede ... inspiratie" at bounding box center [249, 129] width 81 height 17
click at [255, 131] on input "trede ... inspiratie" at bounding box center [252, 132] width 5 height 5
radio input "true"
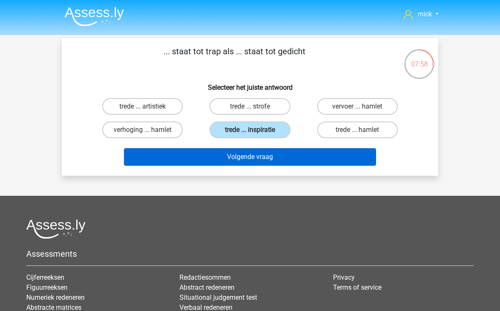
click at [274, 157] on button "Volgende vraag" at bounding box center [250, 157] width 252 height 18
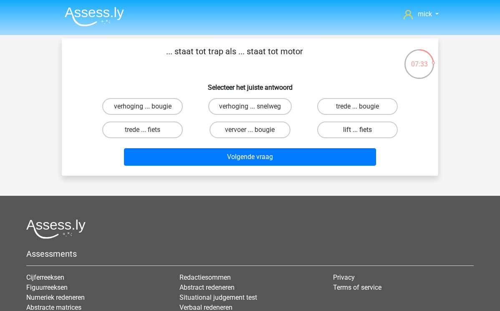
click at [357, 129] on label "lift ... fiets" at bounding box center [357, 129] width 81 height 17
click at [357, 130] on input "lift ... fiets" at bounding box center [359, 132] width 5 height 5
radio input "true"
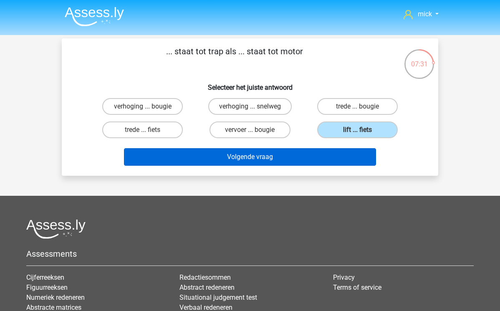
click at [342, 156] on button "Volgende vraag" at bounding box center [250, 157] width 252 height 18
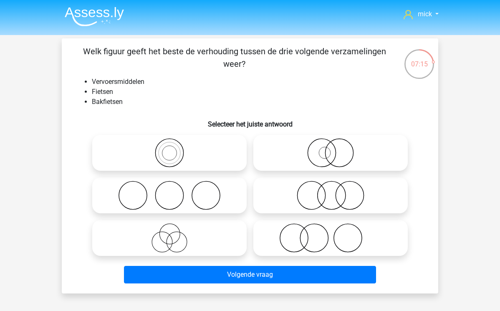
click at [177, 237] on icon at bounding box center [170, 237] width 148 height 29
click at [175, 234] on input "radio" at bounding box center [171, 230] width 5 height 5
radio input "true"
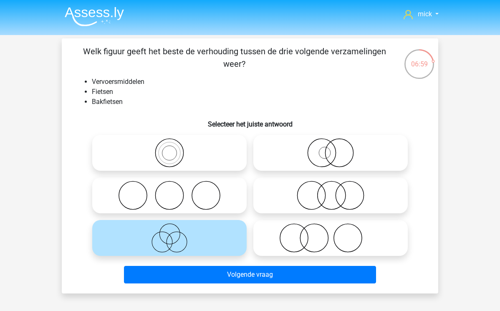
click at [327, 160] on icon at bounding box center [331, 152] width 148 height 29
click at [330, 148] on input "radio" at bounding box center [332, 145] width 5 height 5
radio input "true"
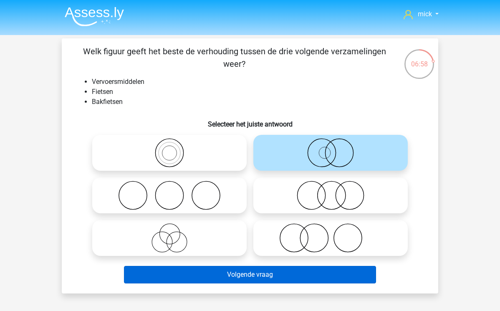
click at [326, 277] on button "Volgende vraag" at bounding box center [250, 275] width 252 height 18
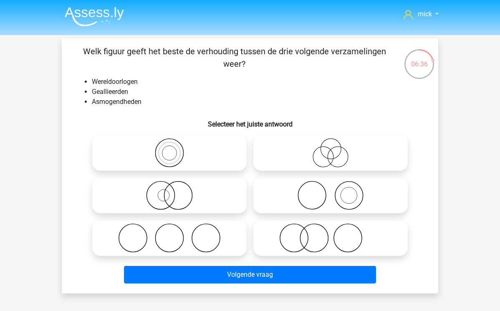
click at [166, 153] on icon at bounding box center [170, 152] width 148 height 29
click at [169, 148] on input "radio" at bounding box center [171, 145] width 5 height 5
radio input "true"
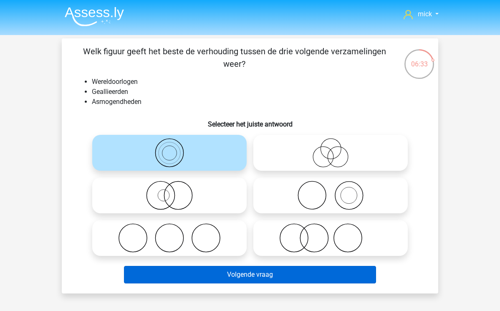
click at [259, 273] on button "Volgende vraag" at bounding box center [250, 275] width 252 height 18
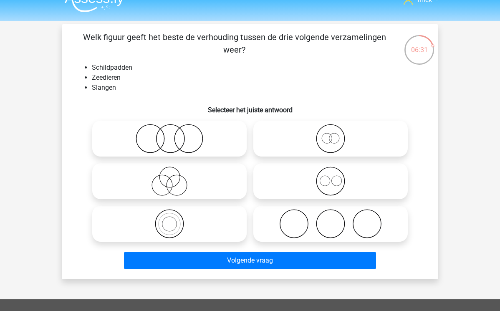
scroll to position [12, 0]
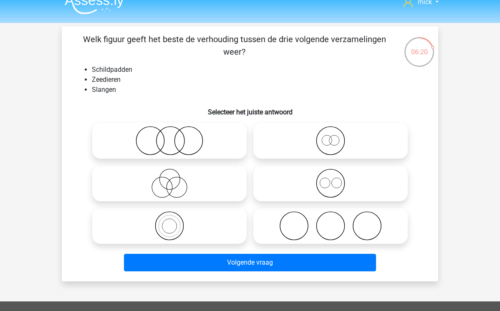
click at [331, 186] on icon at bounding box center [331, 183] width 148 height 29
click at [331, 179] on input "radio" at bounding box center [332, 176] width 5 height 5
radio input "true"
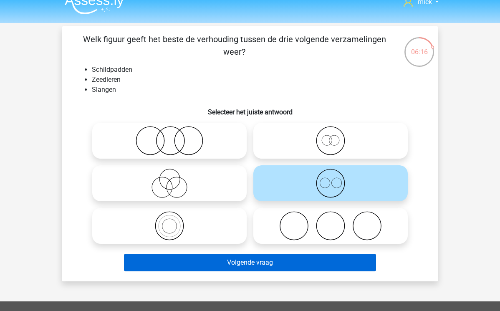
click at [313, 264] on button "Volgende vraag" at bounding box center [250, 263] width 252 height 18
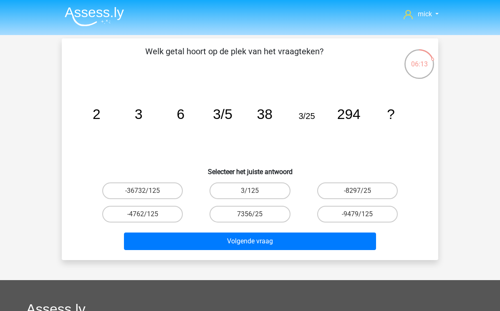
scroll to position [0, 0]
click at [357, 212] on label "-9479/125" at bounding box center [357, 214] width 81 height 17
click at [357, 214] on input "-9479/125" at bounding box center [359, 216] width 5 height 5
radio input "true"
click at [367, 185] on label "-8297/25" at bounding box center [357, 190] width 81 height 17
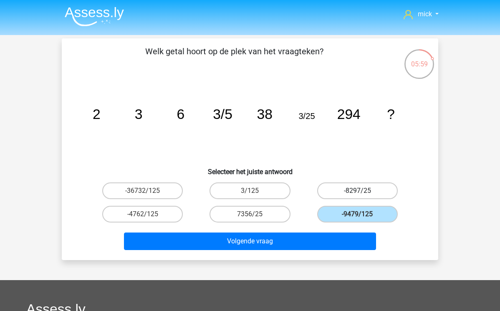
click at [362, 191] on input "-8297/25" at bounding box center [359, 193] width 5 height 5
radio input "true"
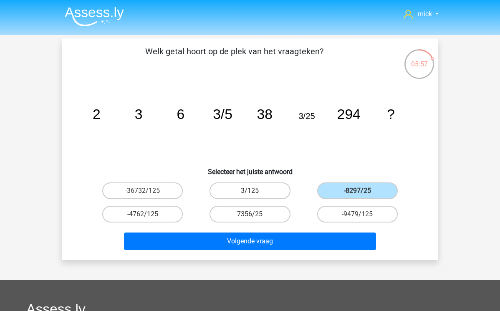
click at [259, 194] on label "3/125" at bounding box center [249, 190] width 81 height 17
click at [255, 194] on input "3/125" at bounding box center [252, 193] width 5 height 5
radio input "true"
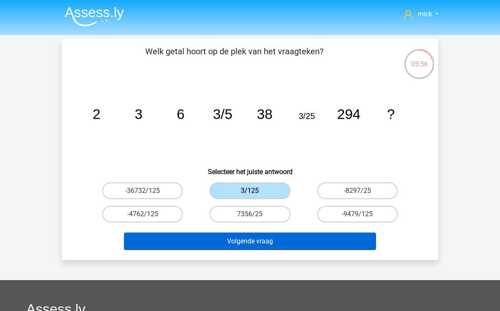
click at [284, 242] on button "Volgende vraag" at bounding box center [250, 241] width 252 height 18
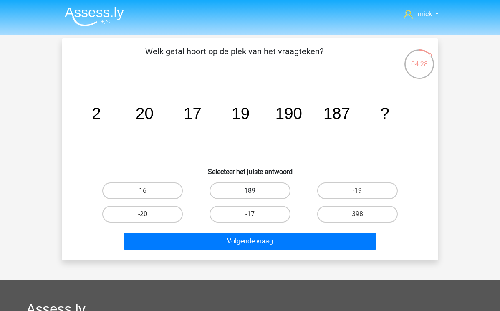
click at [254, 189] on label "189" at bounding box center [249, 190] width 81 height 17
click at [254, 191] on input "189" at bounding box center [252, 193] width 5 height 5
radio input "true"
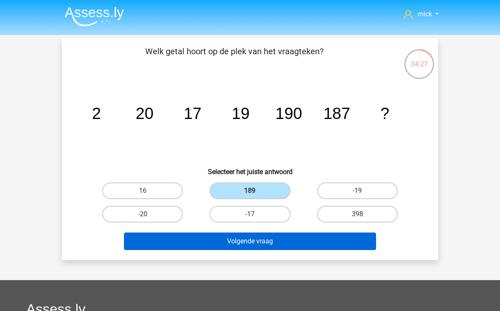
click at [280, 249] on button "Volgende vraag" at bounding box center [250, 241] width 252 height 18
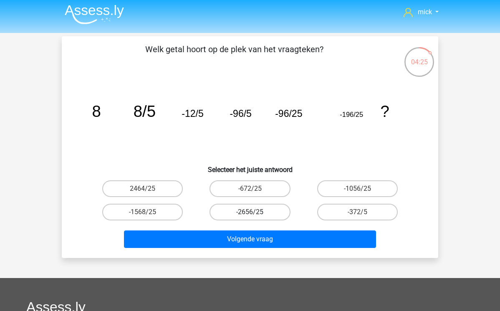
scroll to position [1, 0]
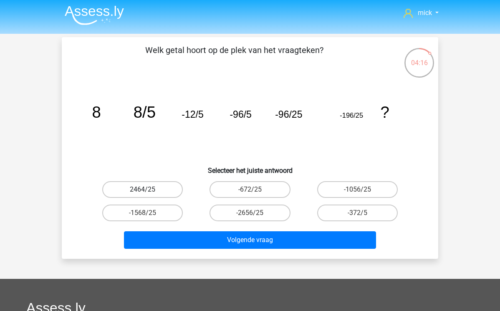
click at [159, 190] on label "2464/25" at bounding box center [142, 189] width 81 height 17
click at [148, 190] on input "2464/25" at bounding box center [145, 191] width 5 height 5
radio input "true"
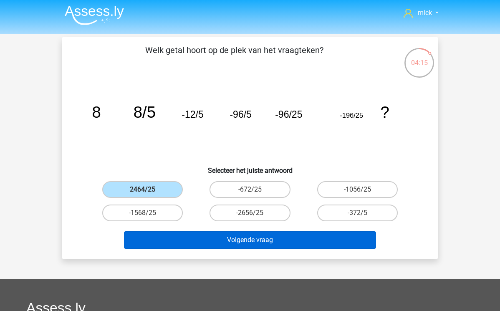
click at [208, 240] on button "Volgende vraag" at bounding box center [250, 240] width 252 height 18
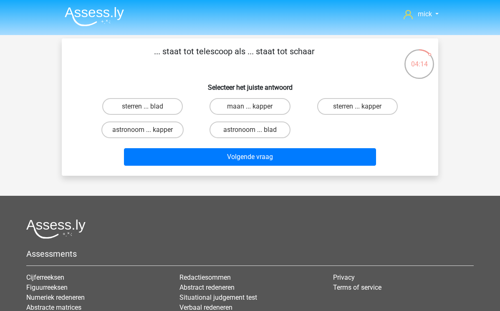
scroll to position [0, 0]
click at [342, 110] on label "sterren ... kapper" at bounding box center [357, 106] width 81 height 17
click at [357, 110] on input "sterren ... kapper" at bounding box center [359, 108] width 5 height 5
radio input "true"
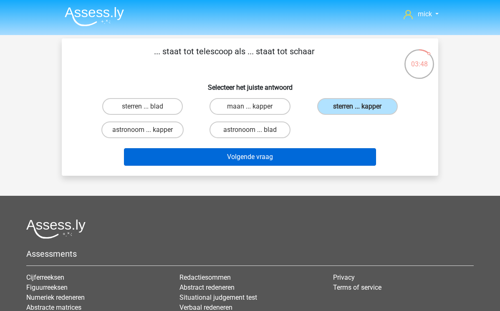
click at [248, 155] on button "Volgende vraag" at bounding box center [250, 157] width 252 height 18
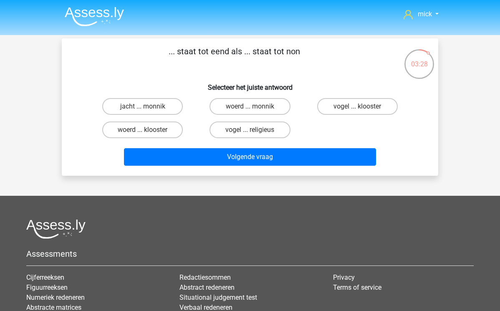
click at [252, 132] on input "vogel ... religieus" at bounding box center [252, 132] width 5 height 5
radio input "true"
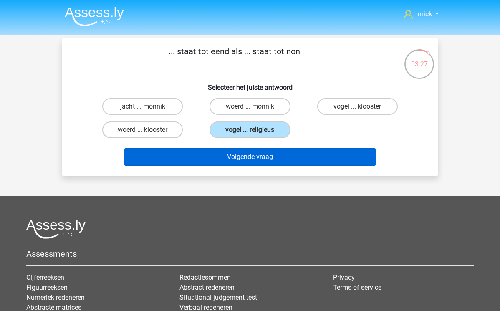
click at [271, 164] on button "Volgende vraag" at bounding box center [250, 157] width 252 height 18
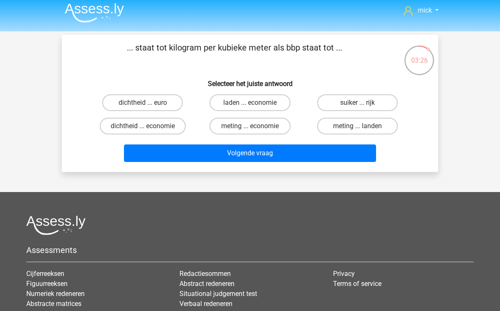
scroll to position [-1, 0]
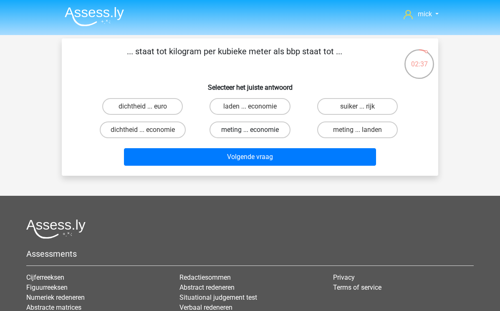
click at [257, 130] on label "meting ... economie" at bounding box center [249, 129] width 81 height 17
click at [255, 130] on input "meting ... economie" at bounding box center [252, 132] width 5 height 5
radio input "true"
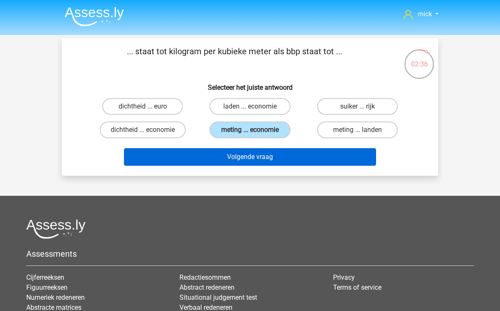
click at [271, 160] on button "Volgende vraag" at bounding box center [250, 157] width 252 height 18
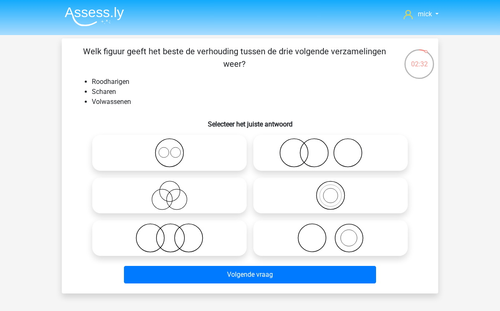
scroll to position [0, 0]
click at [318, 156] on icon at bounding box center [331, 152] width 148 height 29
click at [330, 148] on input "radio" at bounding box center [332, 145] width 5 height 5
radio input "true"
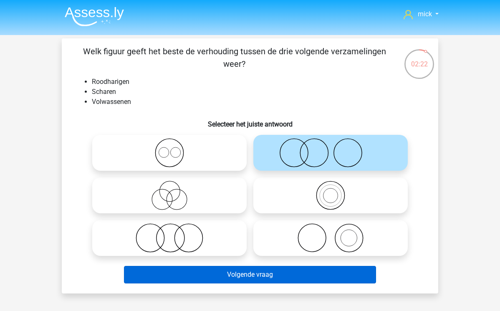
click at [294, 276] on button "Volgende vraag" at bounding box center [250, 275] width 252 height 18
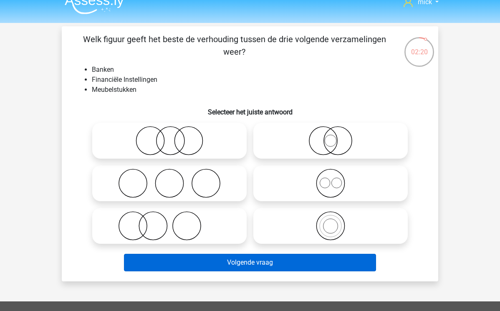
scroll to position [11, 0]
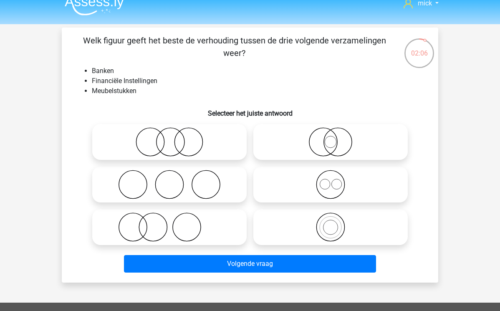
click at [338, 130] on icon at bounding box center [331, 141] width 148 height 29
click at [336, 132] on input "radio" at bounding box center [332, 134] width 5 height 5
radio input "true"
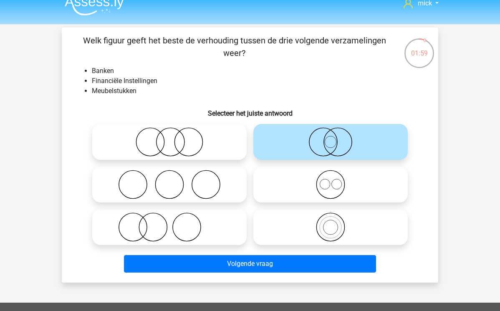
click at [184, 141] on icon at bounding box center [170, 141] width 148 height 29
click at [175, 138] on input "radio" at bounding box center [171, 134] width 5 height 5
radio input "true"
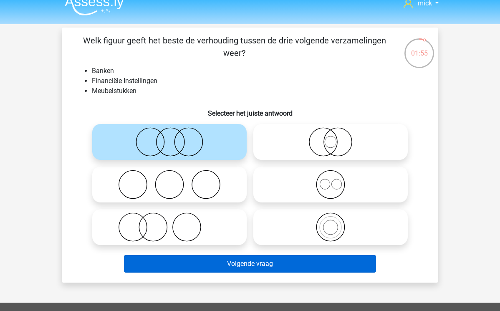
click at [256, 268] on button "Volgende vraag" at bounding box center [250, 264] width 252 height 18
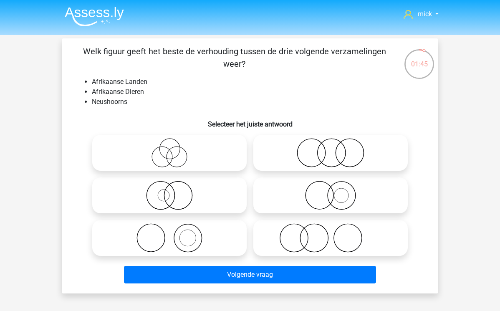
scroll to position [4, 0]
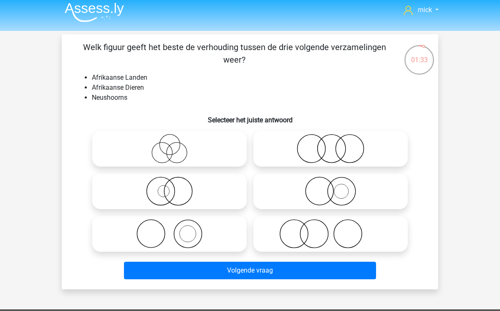
click at [169, 189] on icon at bounding box center [170, 190] width 148 height 29
click at [169, 187] on input "radio" at bounding box center [171, 183] width 5 height 5
radio input "true"
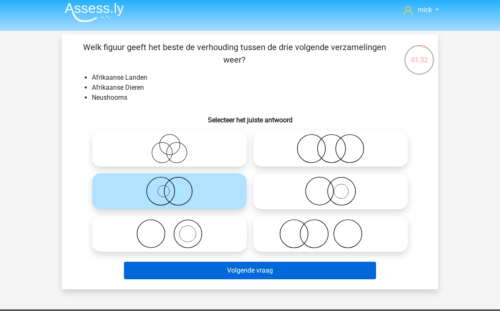
click at [241, 270] on button "Volgende vraag" at bounding box center [250, 271] width 252 height 18
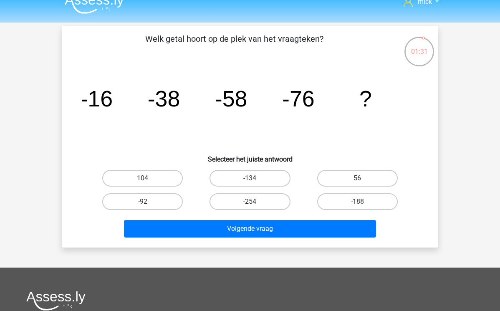
scroll to position [-1, 0]
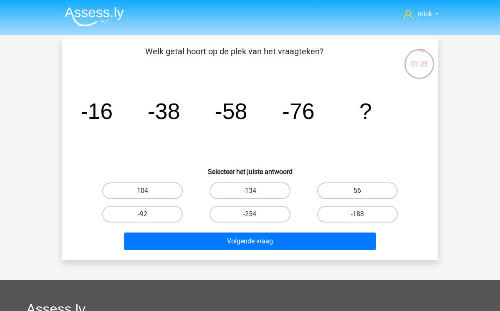
click at [357, 190] on label "56" at bounding box center [357, 190] width 81 height 17
click at [357, 191] on input "56" at bounding box center [359, 193] width 5 height 5
radio input "true"
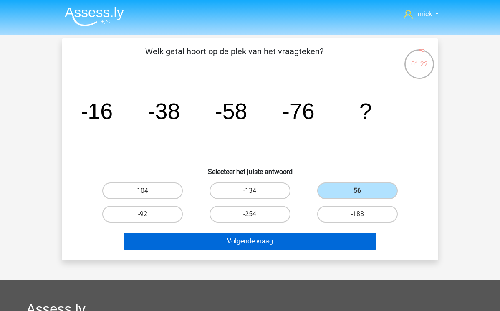
click at [348, 242] on button "Volgende vraag" at bounding box center [250, 241] width 252 height 18
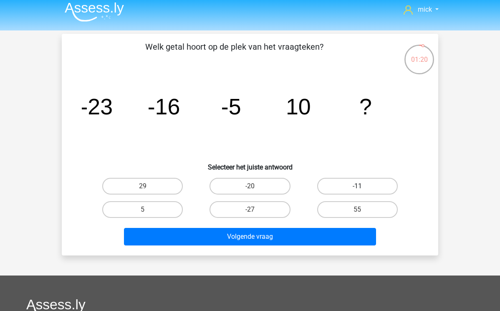
scroll to position [1, 0]
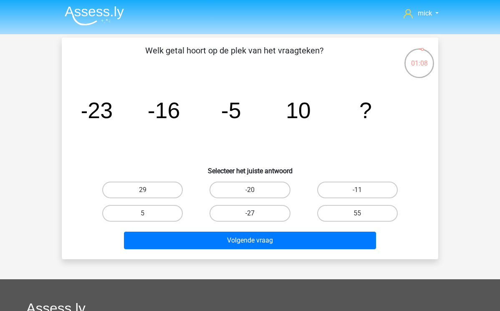
click at [271, 214] on label "-27" at bounding box center [249, 213] width 81 height 17
click at [255, 214] on input "-27" at bounding box center [252, 215] width 5 height 5
radio input "true"
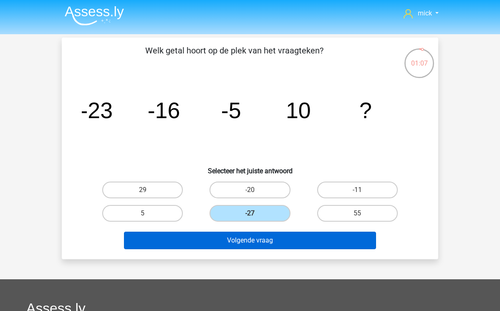
click at [287, 244] on button "Volgende vraag" at bounding box center [250, 241] width 252 height 18
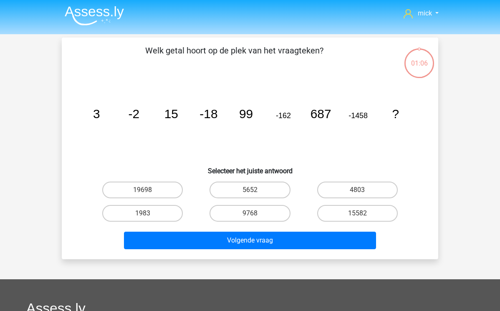
scroll to position [38, 0]
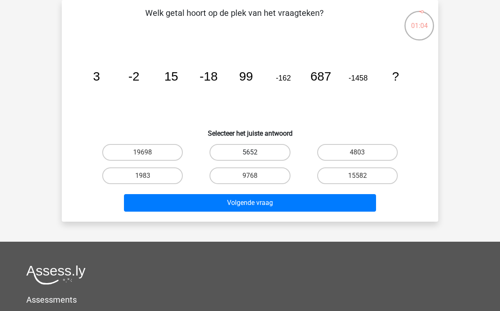
click at [244, 154] on label "5652" at bounding box center [249, 152] width 81 height 17
click at [250, 154] on input "5652" at bounding box center [252, 154] width 5 height 5
radio input "true"
click at [347, 154] on label "4803" at bounding box center [357, 152] width 81 height 17
click at [357, 154] on input "4803" at bounding box center [359, 154] width 5 height 5
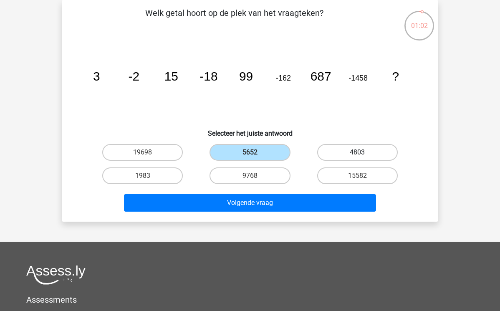
radio input "true"
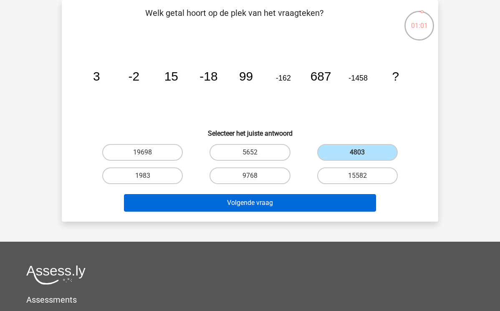
click at [326, 202] on button "Volgende vraag" at bounding box center [250, 203] width 252 height 18
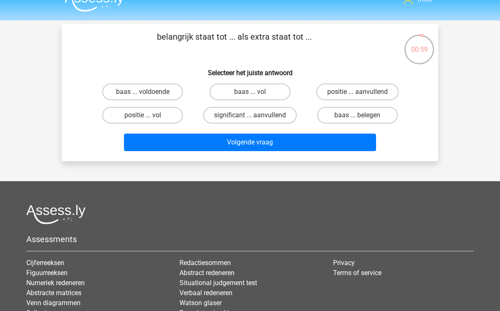
scroll to position [0, 0]
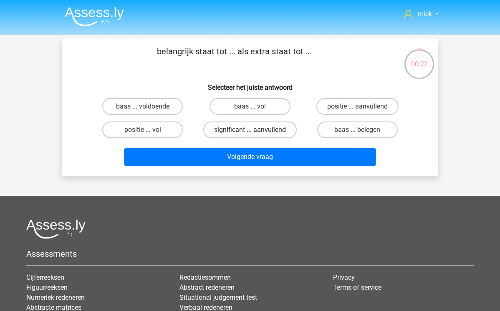
click at [277, 131] on label "significant ... aanvullend" at bounding box center [249, 129] width 93 height 17
click at [255, 131] on input "significant ... aanvullend" at bounding box center [252, 132] width 5 height 5
radio input "true"
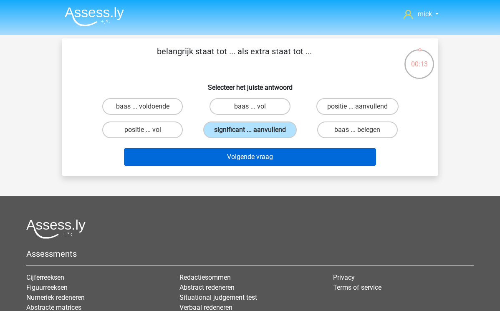
click at [300, 166] on button "Volgende vraag" at bounding box center [250, 157] width 252 height 18
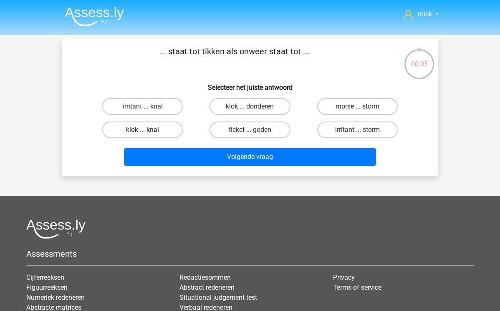
click at [160, 132] on label "klok ... knal" at bounding box center [142, 129] width 81 height 17
click at [148, 132] on input "klok ... knal" at bounding box center [145, 132] width 5 height 5
radio input "true"
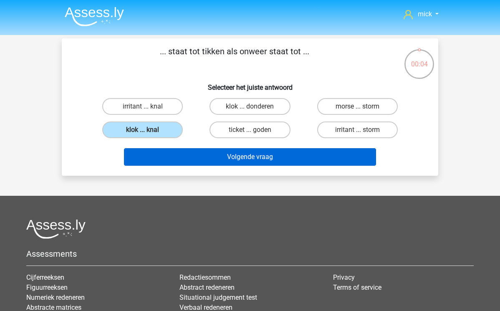
click at [195, 158] on button "Volgende vraag" at bounding box center [250, 157] width 252 height 18
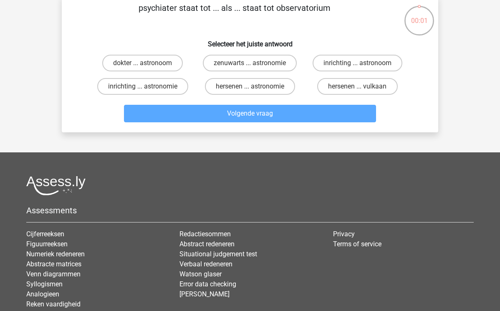
scroll to position [44, 0]
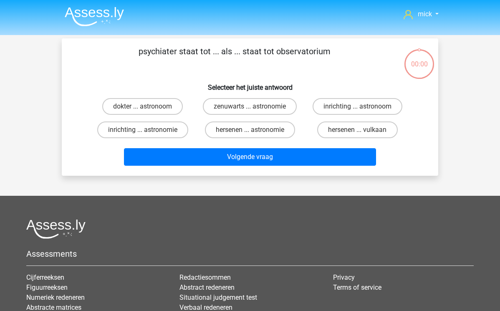
scroll to position [44, 0]
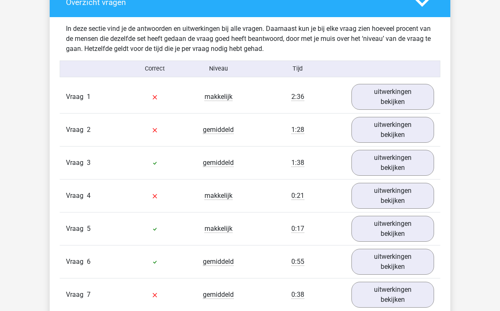
scroll to position [677, 0]
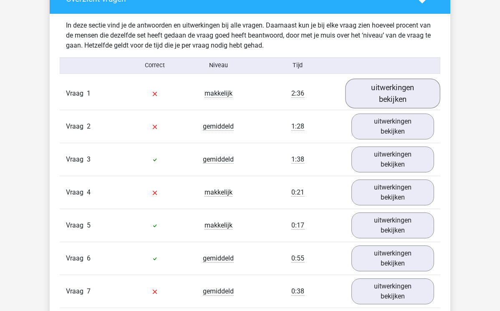
click at [379, 93] on link "uitwerkingen bekijken" at bounding box center [392, 93] width 95 height 30
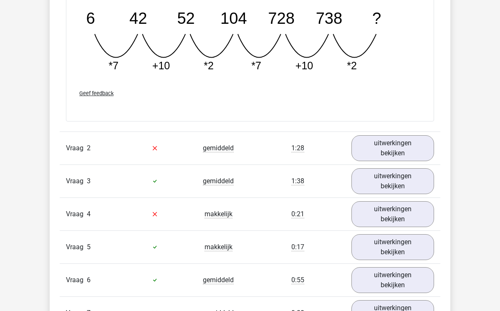
scroll to position [1030, 0]
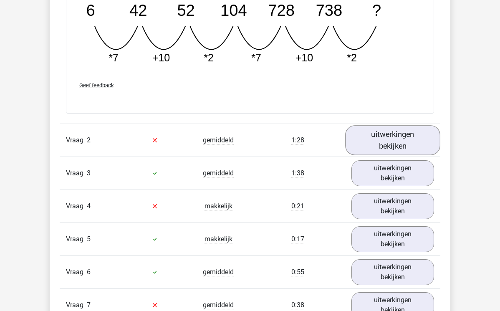
click at [394, 141] on link "uitwerkingen bekijken" at bounding box center [392, 140] width 95 height 30
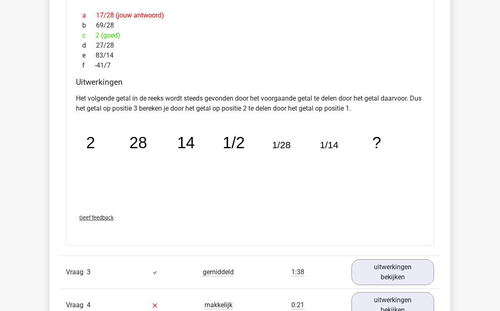
scroll to position [1301, 0]
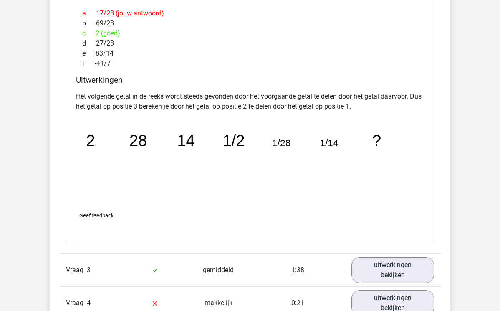
click at [96, 216] on span "Geef feedback" at bounding box center [96, 215] width 34 height 6
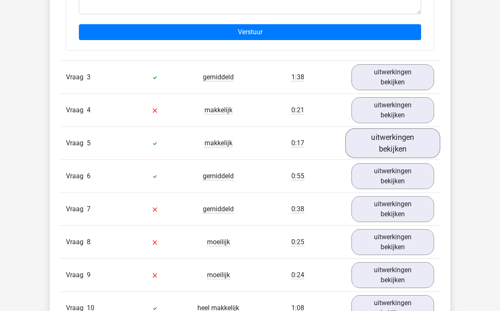
scroll to position [1525, 0]
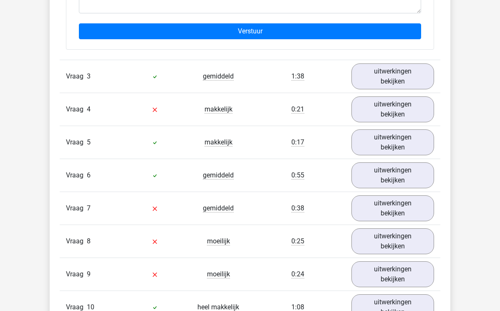
click at [257, 75] on div "1:38" at bounding box center [297, 76] width 95 height 10
click at [365, 80] on link "uitwerkingen bekijken" at bounding box center [392, 76] width 95 height 30
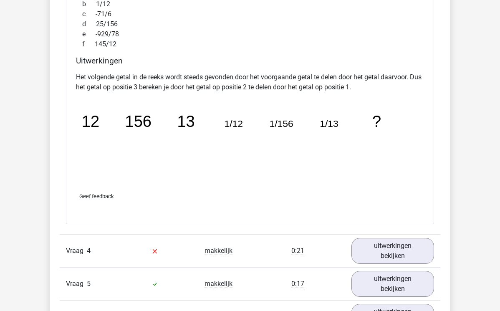
scroll to position [1741, 0]
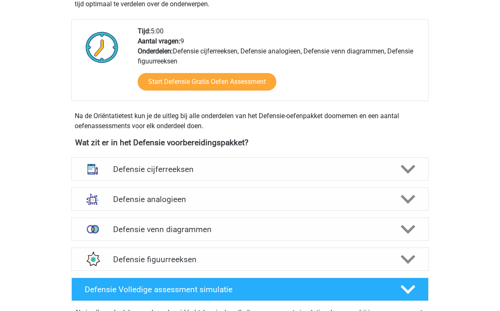
scroll to position [500, 0]
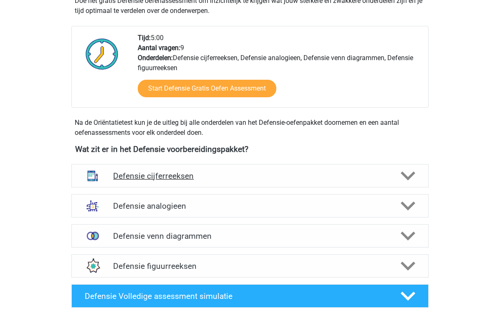
click at [273, 179] on h4 "Defensie cijferreeksen" at bounding box center [249, 176] width 273 height 10
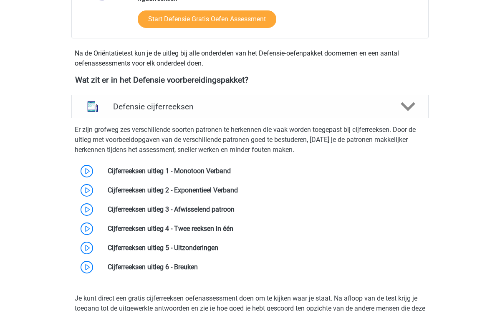
scroll to position [570, 0]
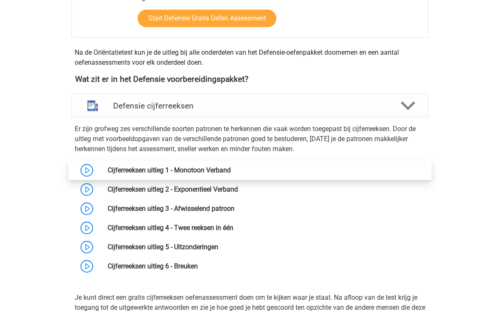
click at [231, 170] on link at bounding box center [231, 170] width 0 height 8
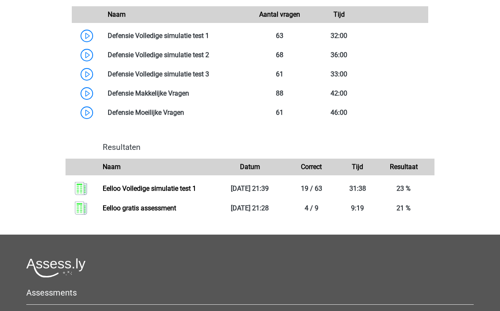
scroll to position [1314, 0]
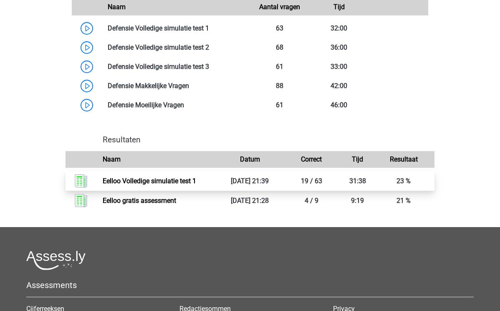
click at [146, 185] on link "Eelloo Volledige simulatie test 1" at bounding box center [149, 181] width 93 height 8
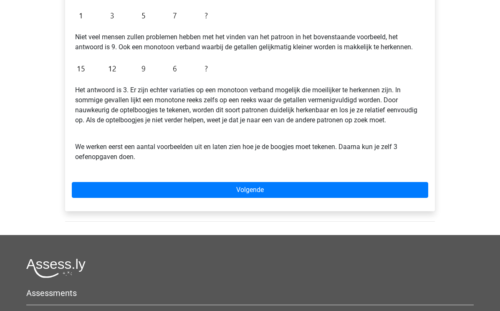
scroll to position [205, 0]
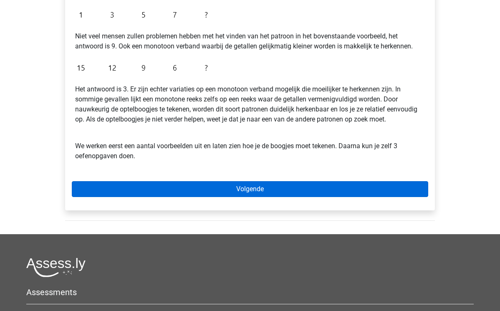
click at [191, 189] on link "Volgende" at bounding box center [250, 189] width 356 height 16
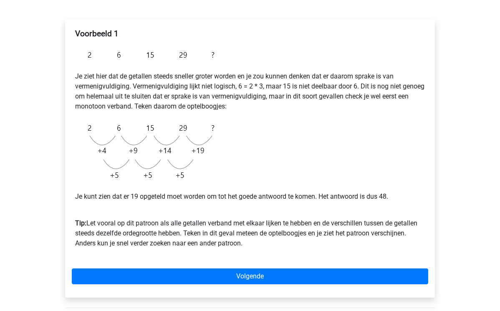
scroll to position [125, 0]
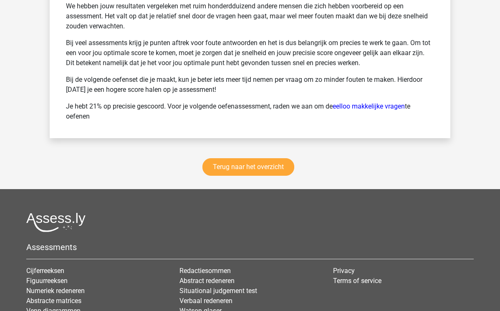
scroll to position [3136, 0]
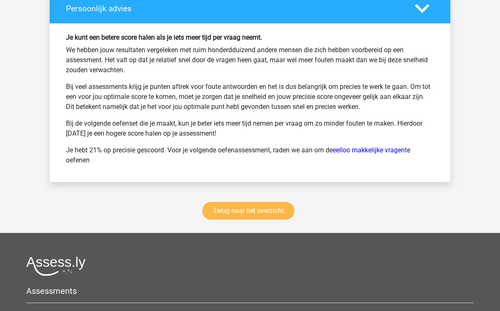
click at [228, 211] on link "Terug naar het overzicht" at bounding box center [248, 211] width 92 height 18
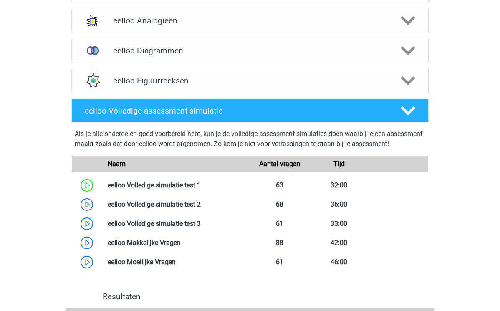
scroll to position [389, 0]
